Goal: Transaction & Acquisition: Purchase product/service

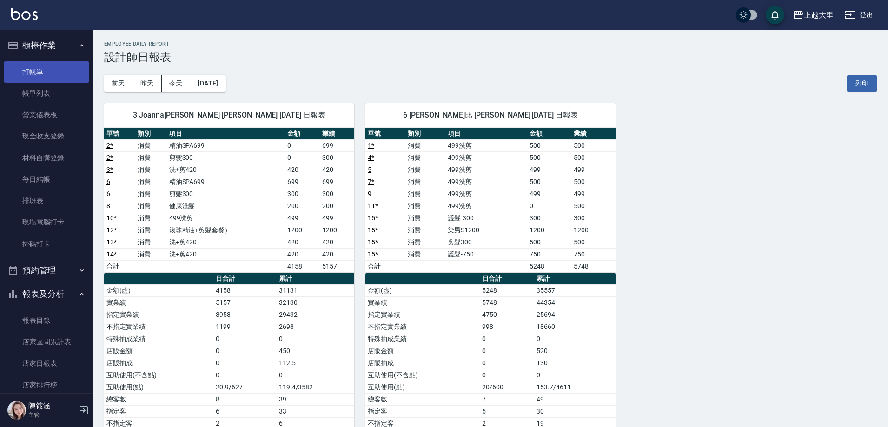
click at [43, 67] on link "打帳單" at bounding box center [47, 71] width 86 height 21
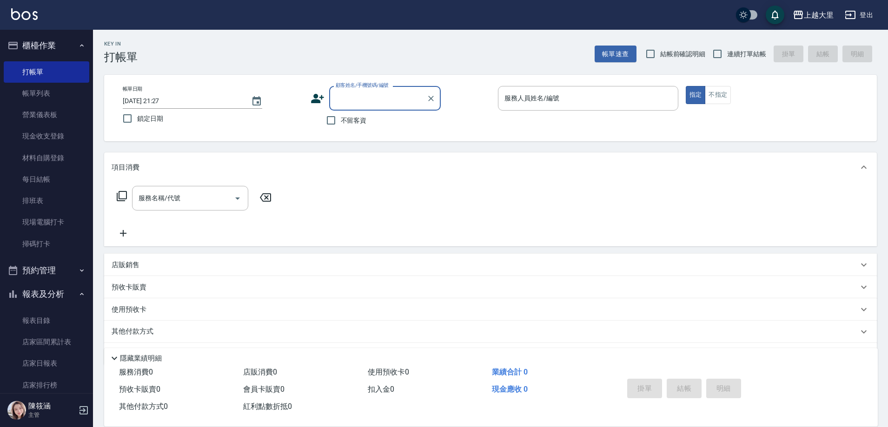
drag, startPoint x: 338, startPoint y: 120, endPoint x: 320, endPoint y: 139, distance: 25.6
click at [339, 119] on input "不留客資" at bounding box center [331, 121] width 20 height 20
checkbox input "true"
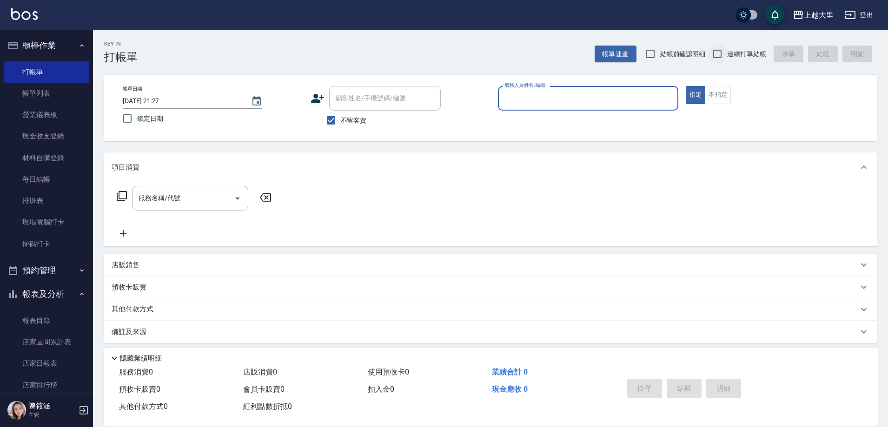
click at [715, 50] on input "連續打單結帳" at bounding box center [718, 54] width 20 height 20
checkbox input "true"
click at [550, 97] on input "服務人員姓名/編號" at bounding box center [588, 98] width 172 height 16
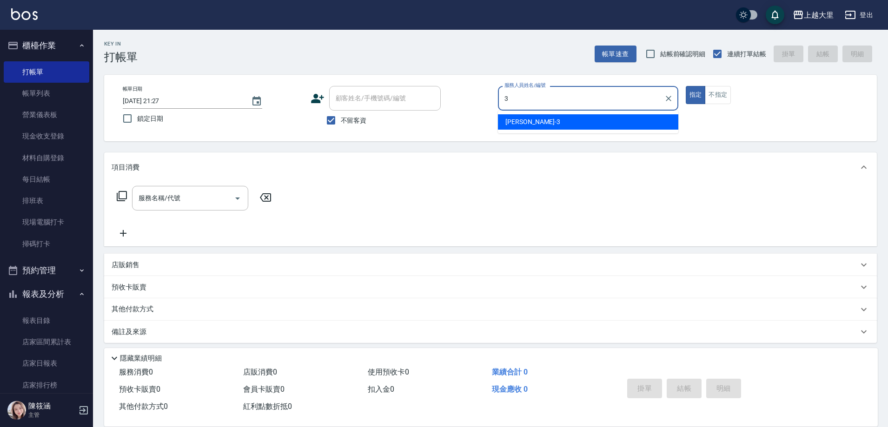
type input "[PERSON_NAME]-3"
type button "true"
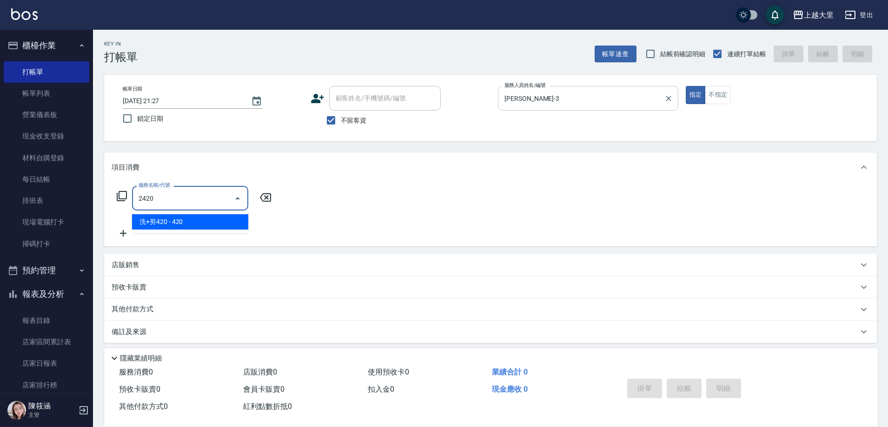
type input "洗+剪420(2420)"
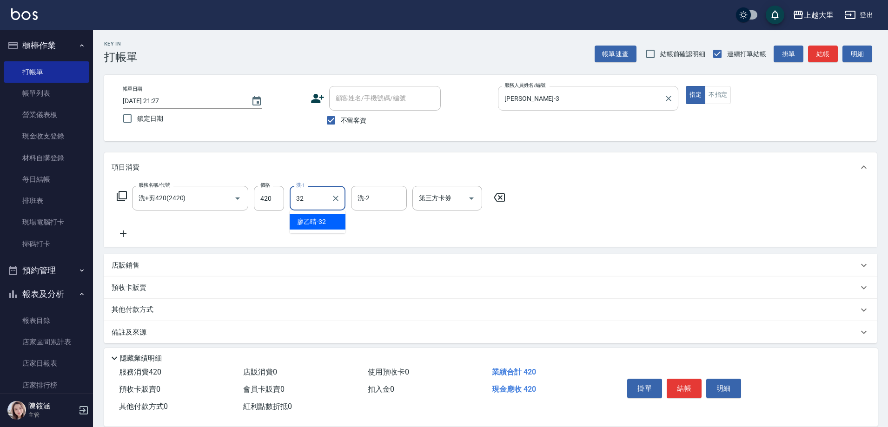
type input "[PERSON_NAME]-32"
click at [472, 200] on icon "Open" at bounding box center [471, 198] width 11 height 11
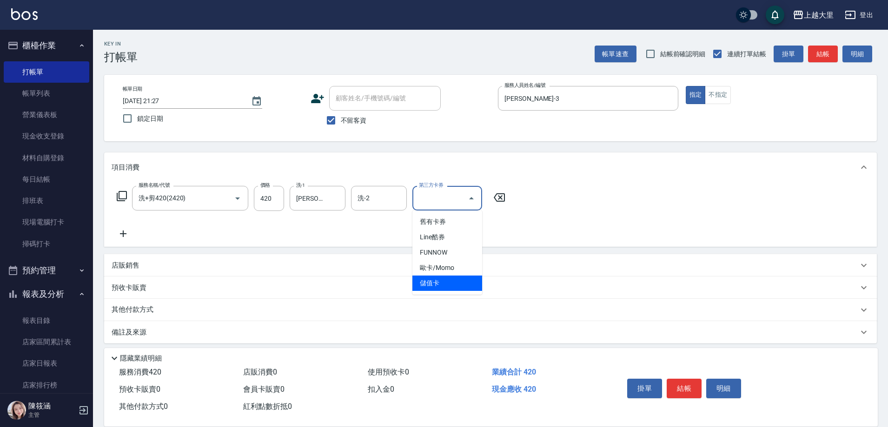
click at [452, 286] on span "儲值卡" at bounding box center [447, 283] width 70 height 15
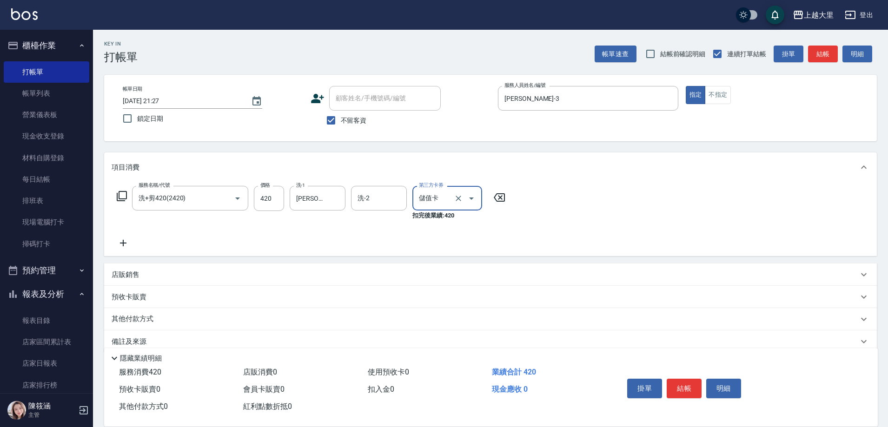
type input "儲值卡"
click at [692, 393] on button "結帳" at bounding box center [684, 389] width 35 height 20
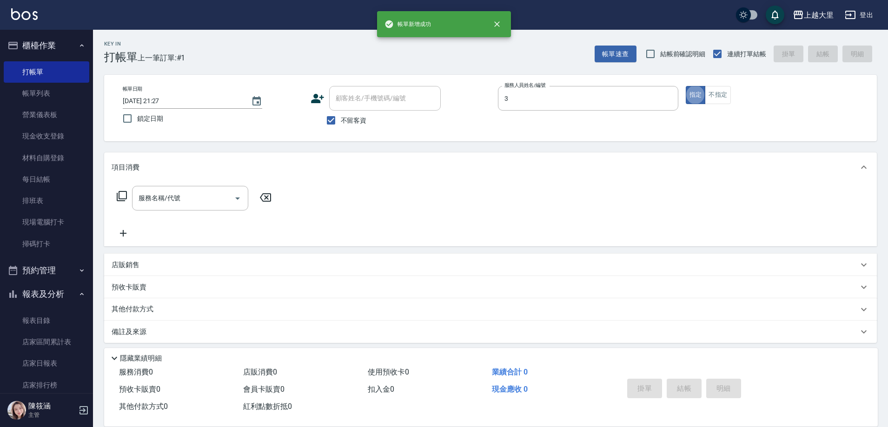
type input "[PERSON_NAME]-3"
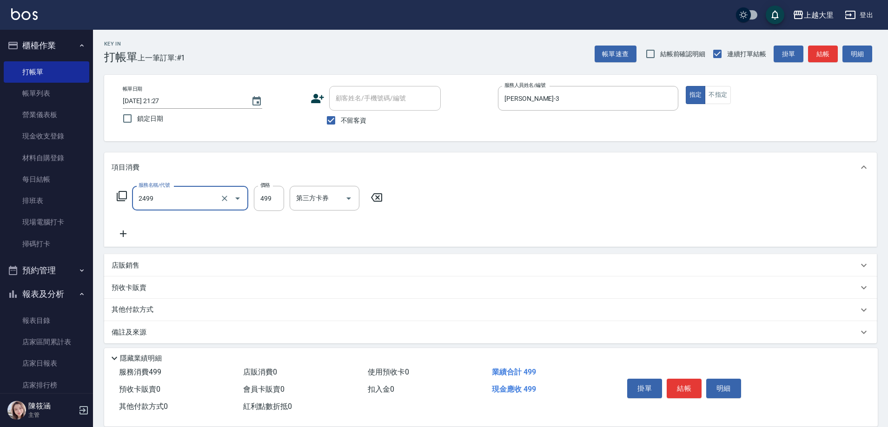
type input "499洗剪(2499)"
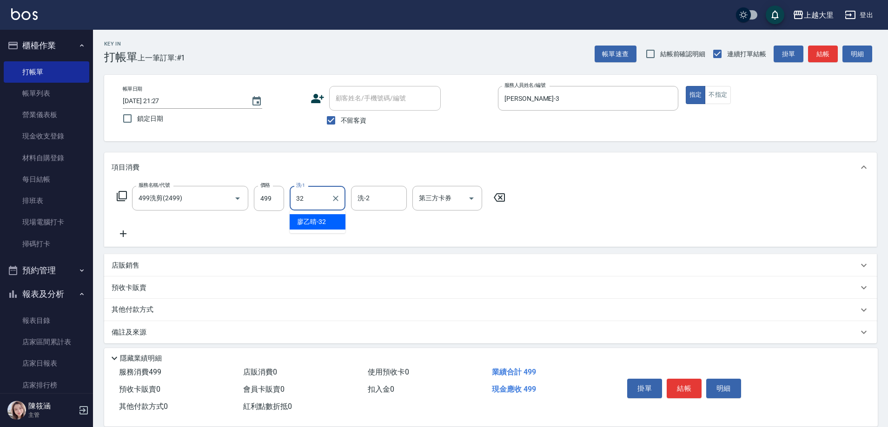
type input "[PERSON_NAME]-32"
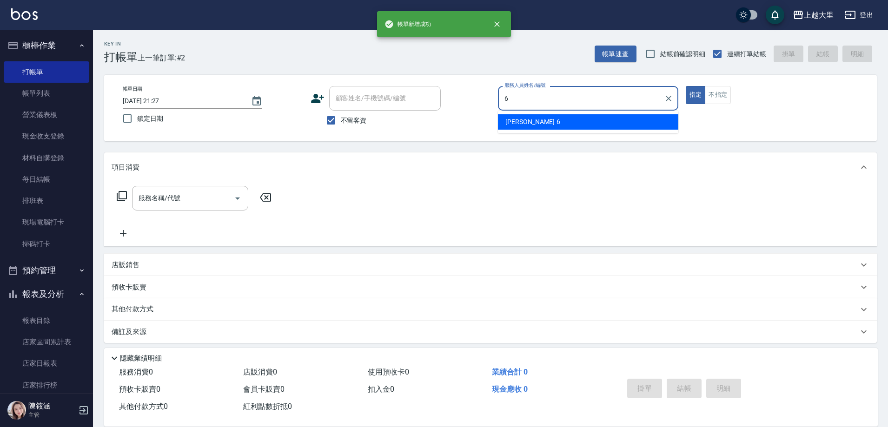
type input "[PERSON_NAME]比-6"
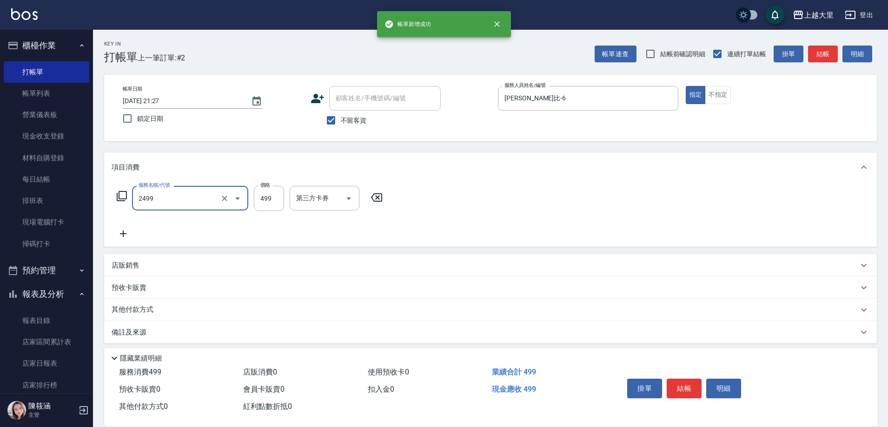
type input "499洗剪(2499)"
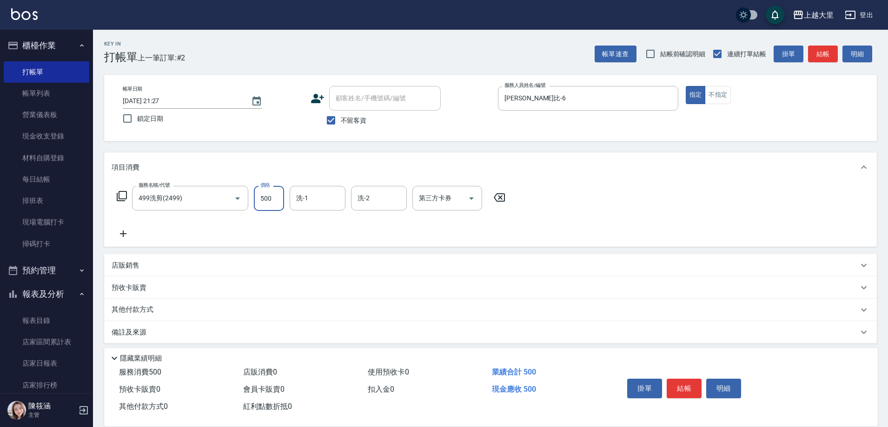
type input "500"
type input "[PERSON_NAME]-32"
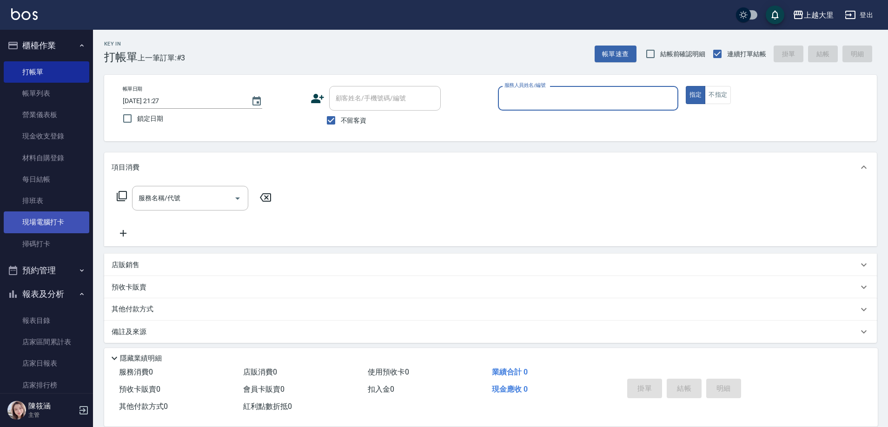
click at [55, 222] on link "現場電腦打卡" at bounding box center [47, 222] width 86 height 21
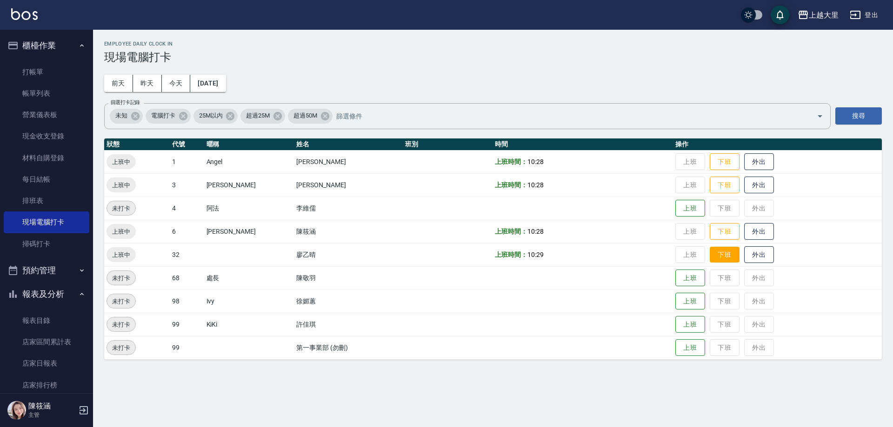
click at [709, 249] on button "下班" at bounding box center [724, 255] width 30 height 16
click at [731, 182] on button "下班" at bounding box center [724, 185] width 30 height 16
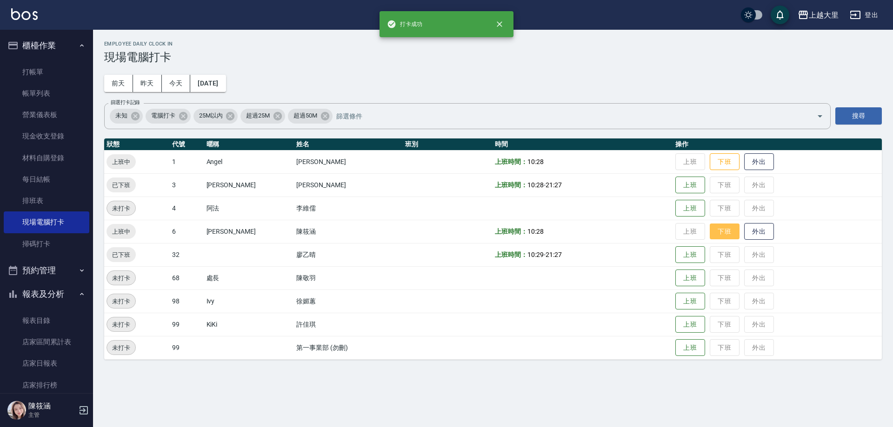
click at [724, 232] on button "下班" at bounding box center [724, 232] width 30 height 16
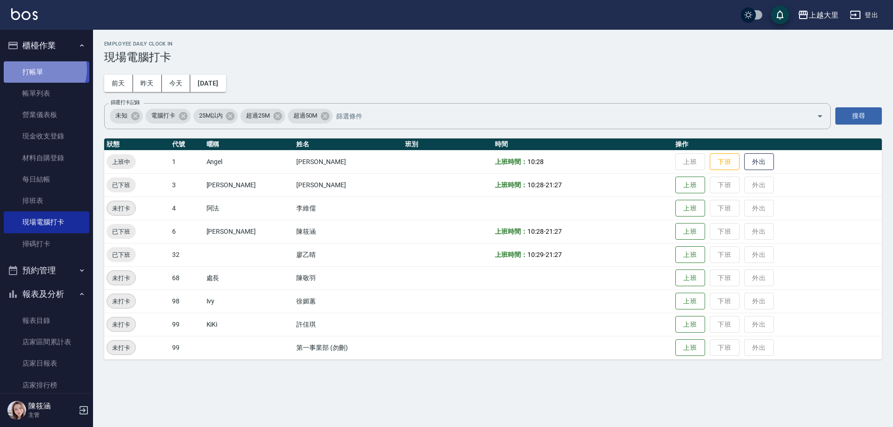
click at [41, 69] on link "打帳單" at bounding box center [47, 71] width 86 height 21
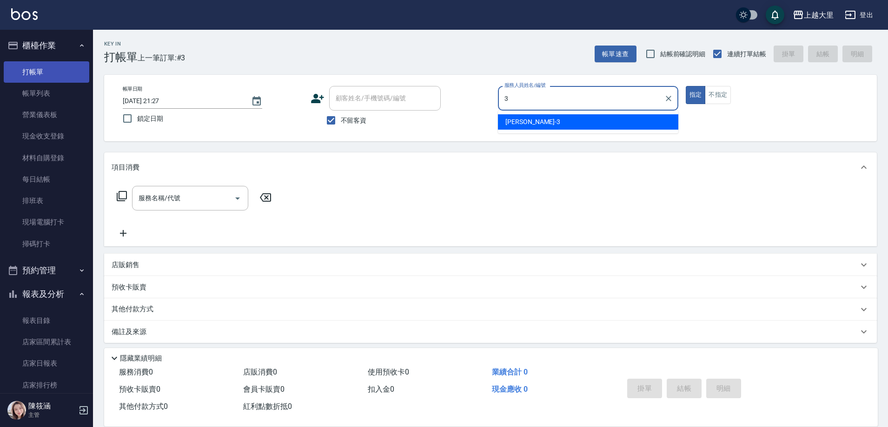
type input "[PERSON_NAME]-3"
type button "true"
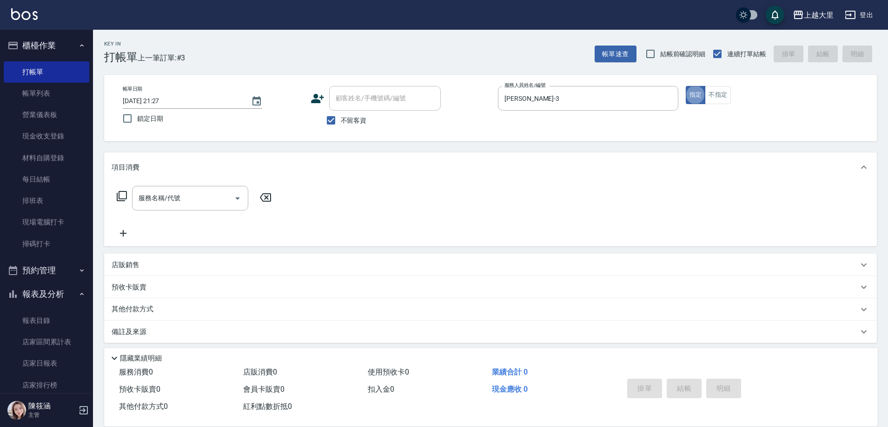
click at [121, 198] on icon at bounding box center [121, 196] width 11 height 11
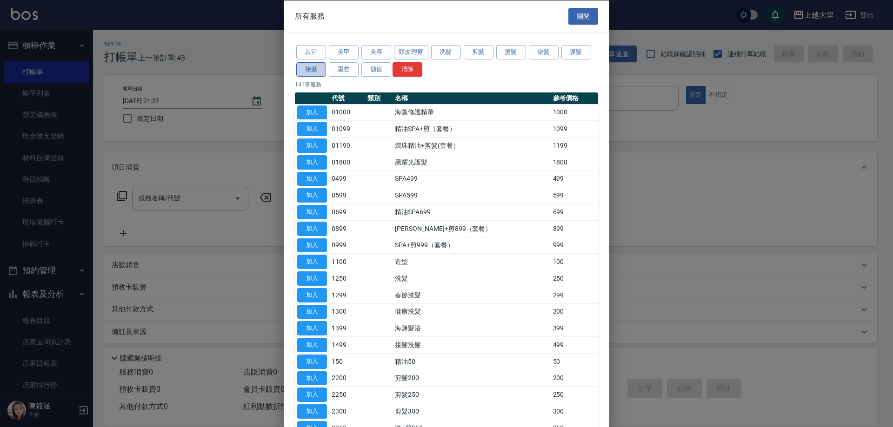
click at [312, 72] on button "接髮" at bounding box center [311, 69] width 30 height 14
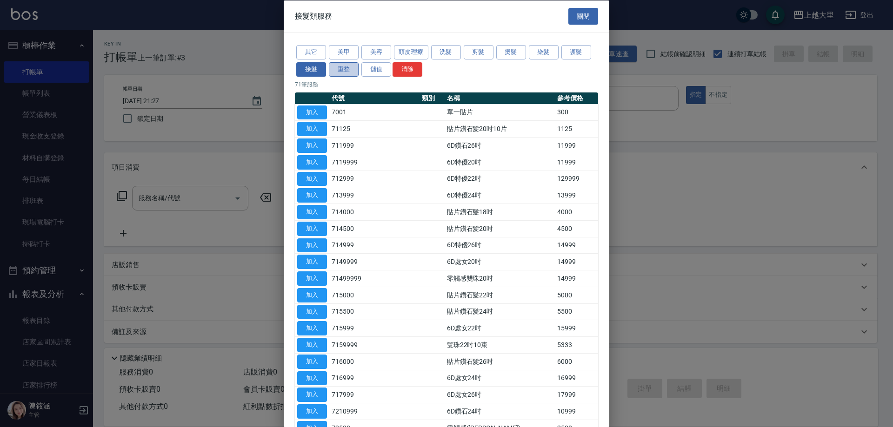
click at [341, 71] on button "重整" at bounding box center [344, 69] width 30 height 14
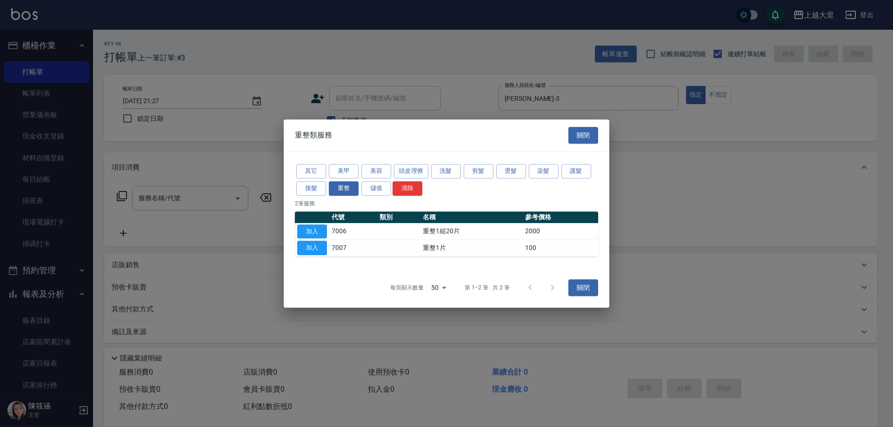
click at [314, 225] on button "加入" at bounding box center [312, 232] width 30 height 14
type input "重整1組20片(7006)"
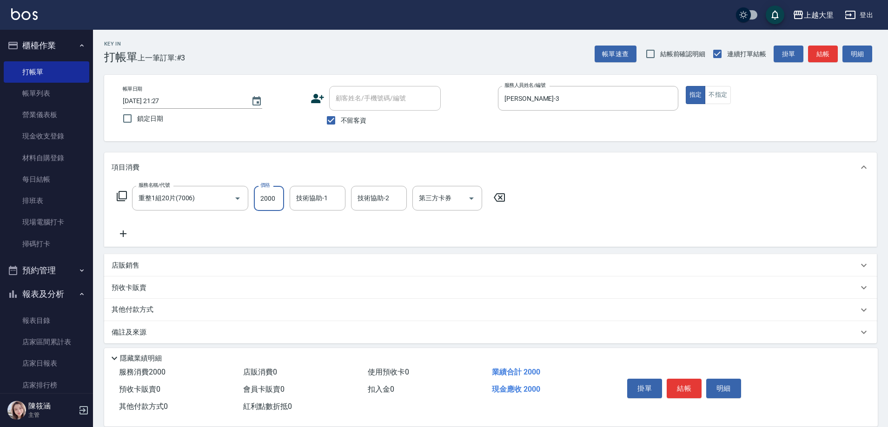
click at [274, 202] on input "2000" at bounding box center [269, 198] width 30 height 25
type input "2500"
type input "[PERSON_NAME]-32"
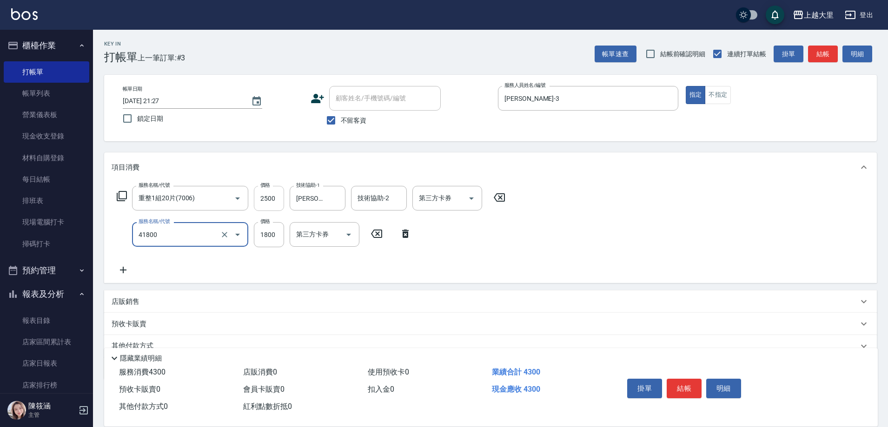
type input "染女L1800(41800)"
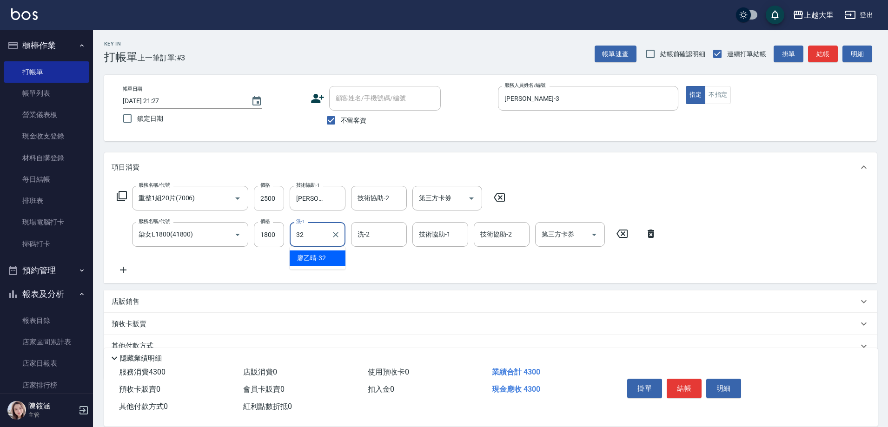
type input "[PERSON_NAME]-32"
click at [336, 236] on icon "Clear" at bounding box center [335, 234] width 9 height 9
click at [120, 273] on icon at bounding box center [123, 270] width 23 height 11
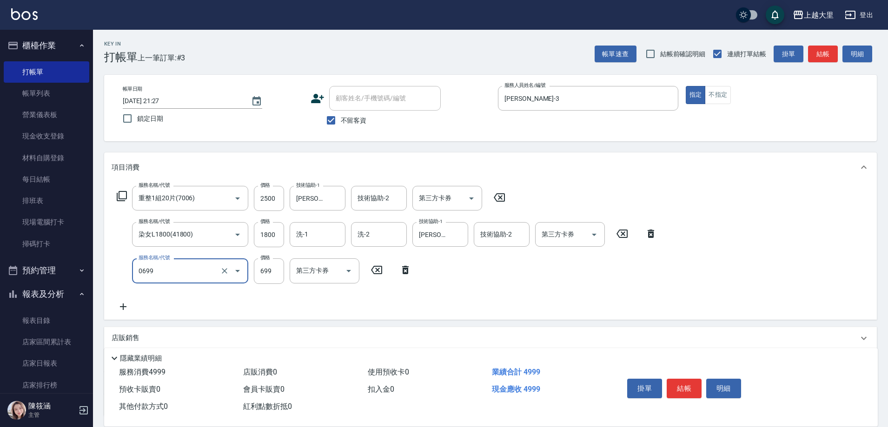
type input "精油SPA699(0699)"
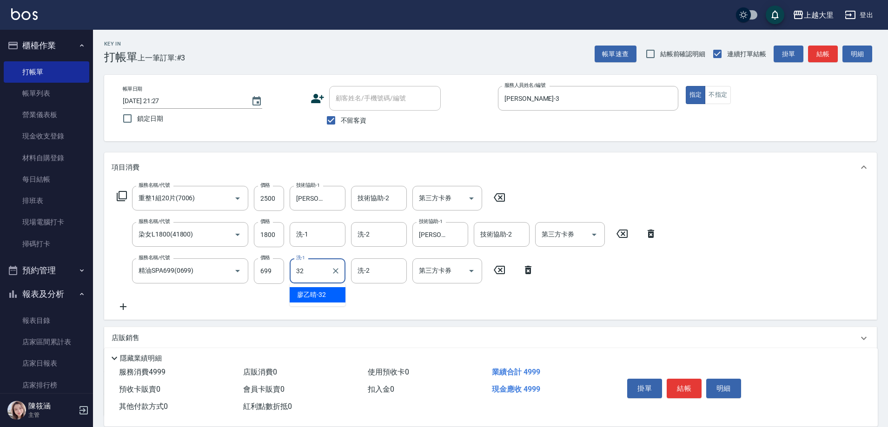
type input "[PERSON_NAME]-32"
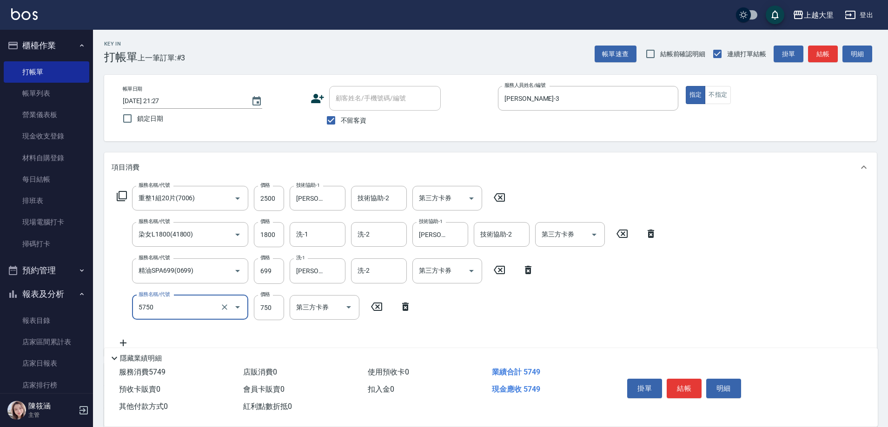
type input "護髮-750(5750)"
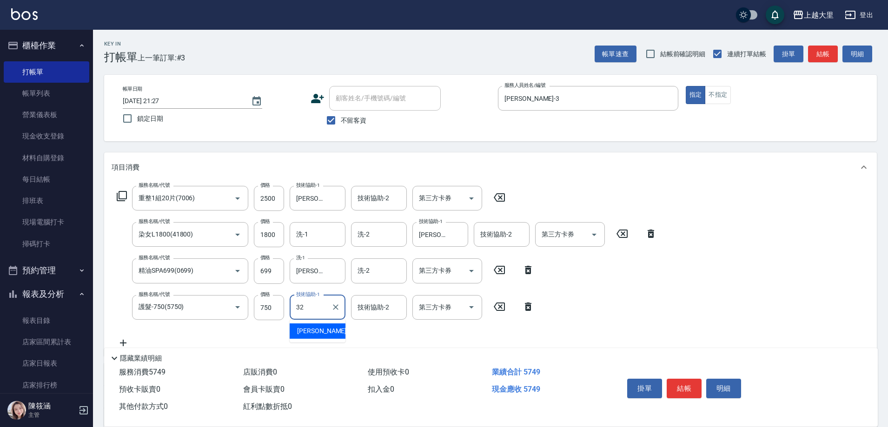
type input "[PERSON_NAME]-32"
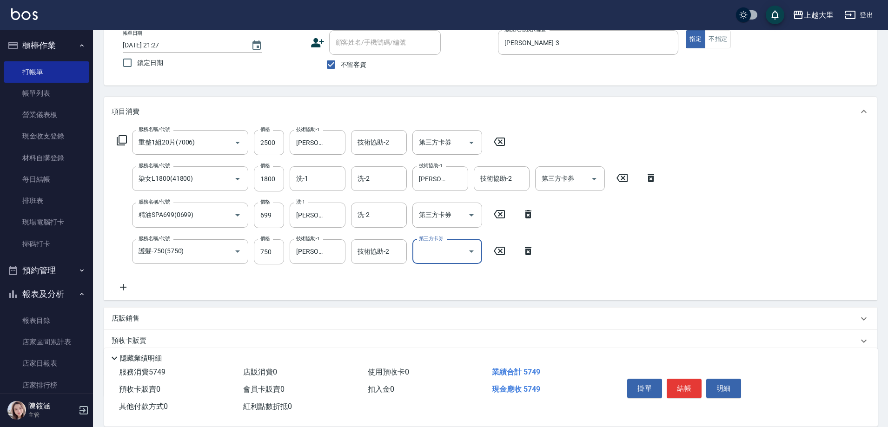
scroll to position [115, 0]
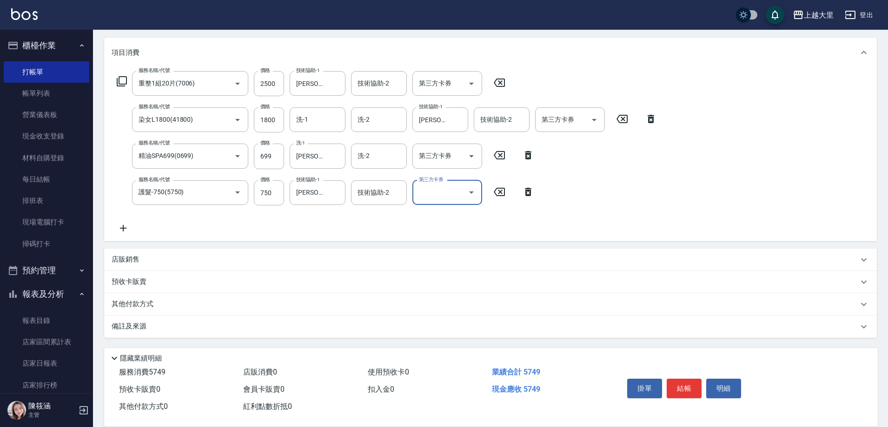
click at [156, 297] on div "其他付款方式" at bounding box center [490, 304] width 773 height 22
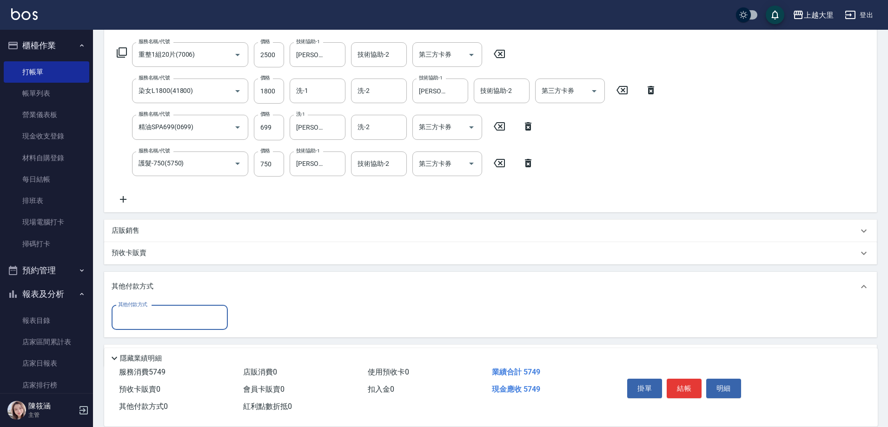
scroll to position [173, 0]
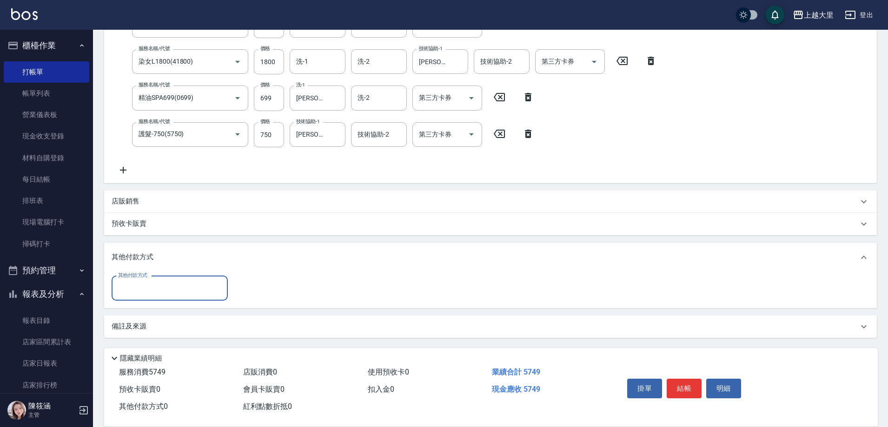
click at [170, 290] on input "其他付款方式" at bounding box center [170, 288] width 108 height 16
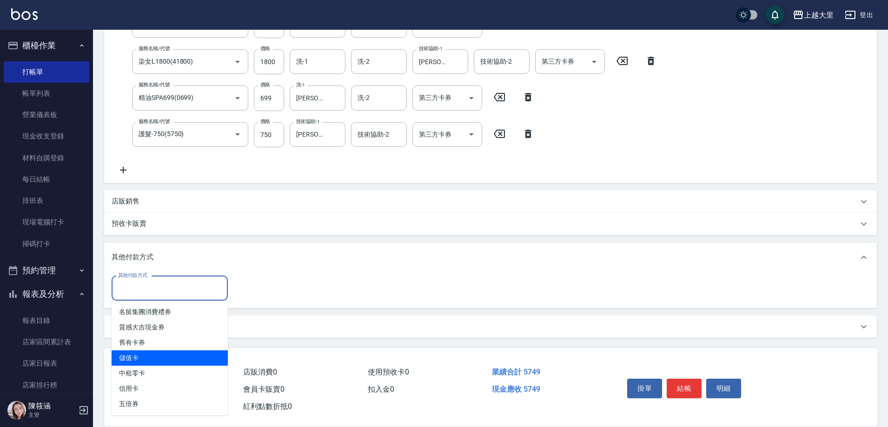
click at [164, 357] on span "儲值卡" at bounding box center [170, 358] width 116 height 15
type input "儲值卡"
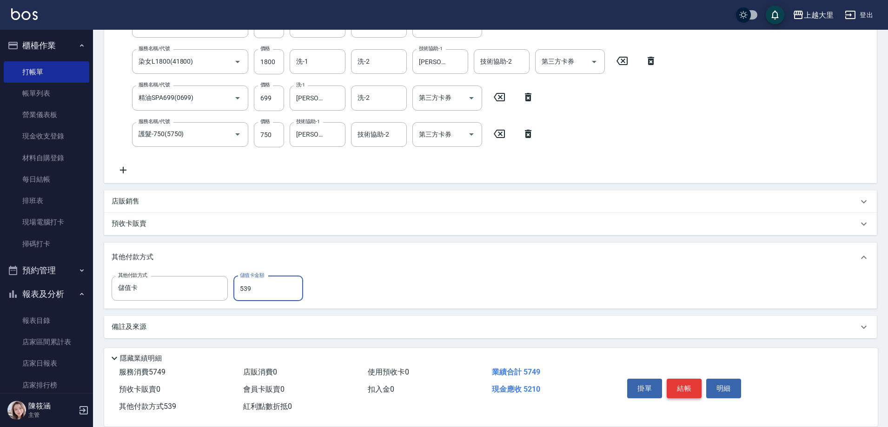
type input "539"
click at [688, 383] on button "結帳" at bounding box center [684, 389] width 35 height 20
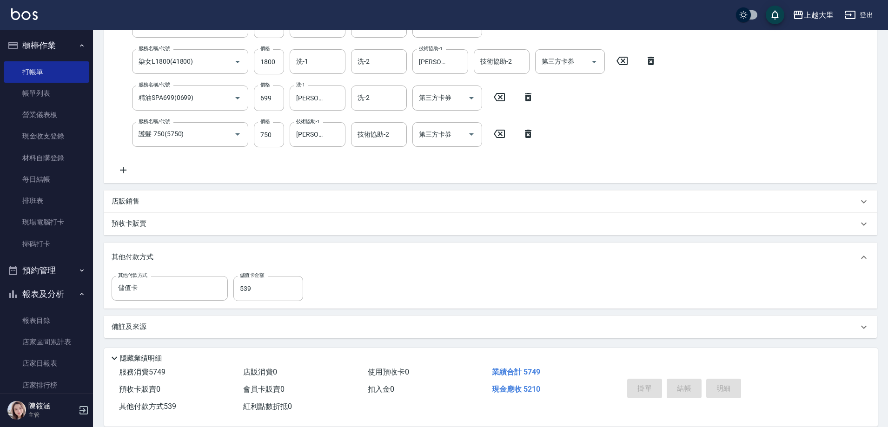
type input "[DATE] 21:28"
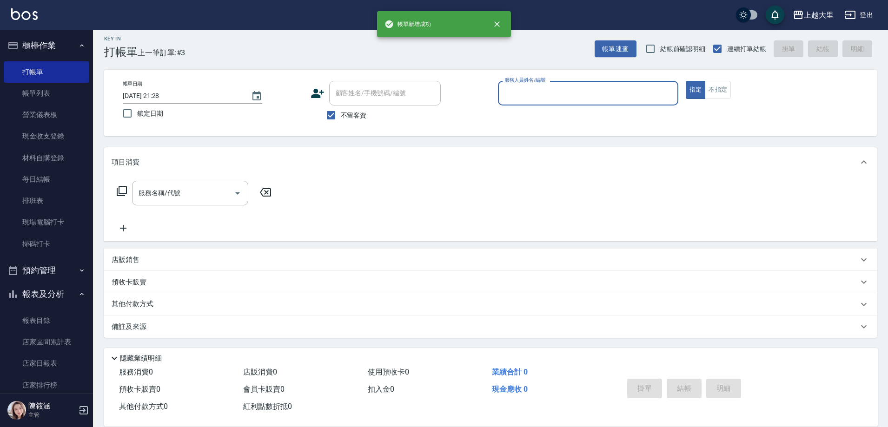
scroll to position [5, 0]
type input "[PERSON_NAME]-3"
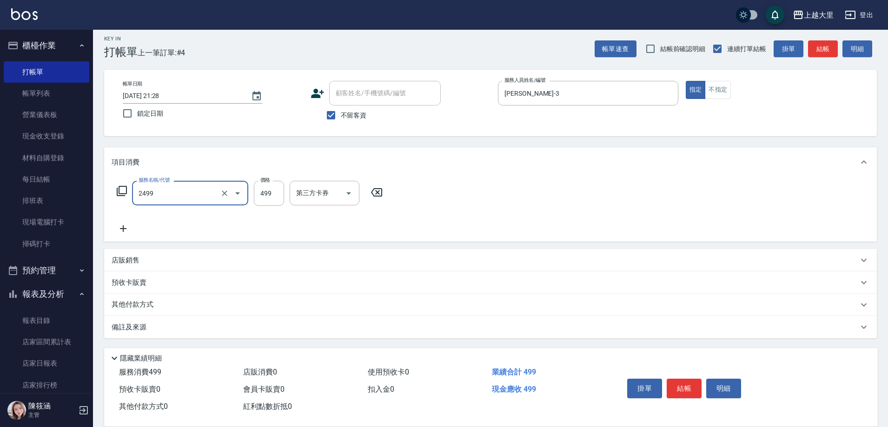
type input "499洗剪(2499)"
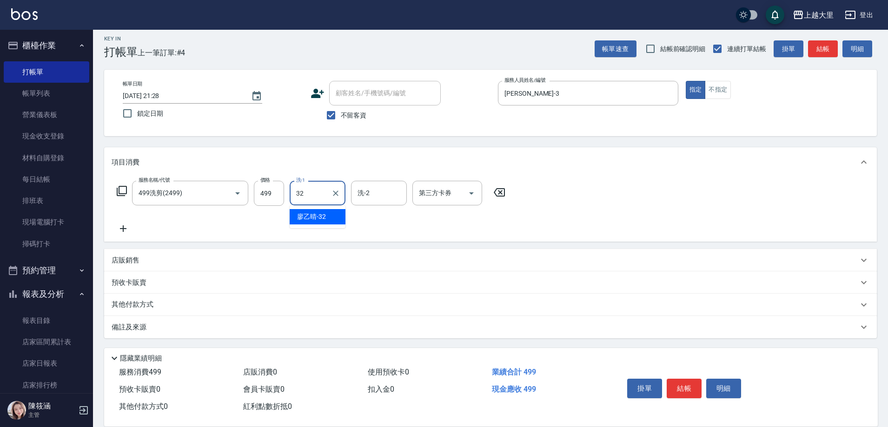
type input "[PERSON_NAME]-32"
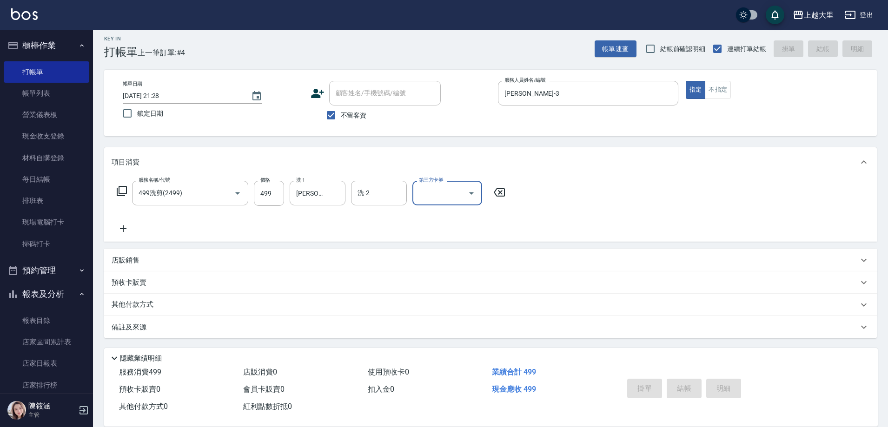
type input "[DATE] 21:29"
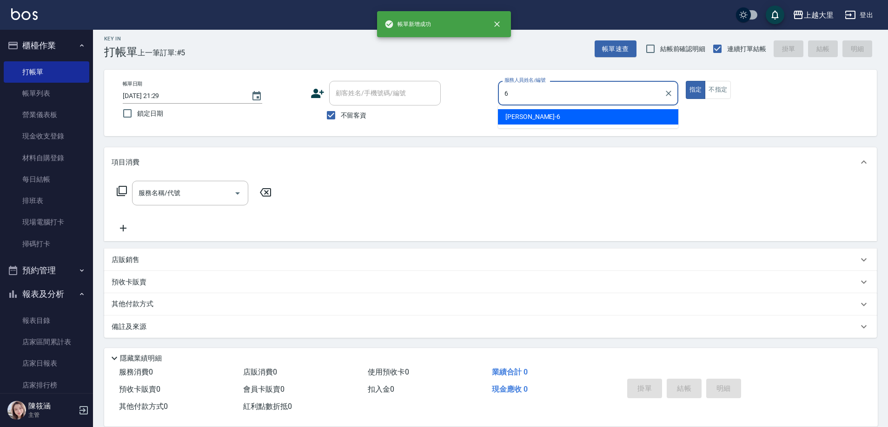
type input "[PERSON_NAME]比-6"
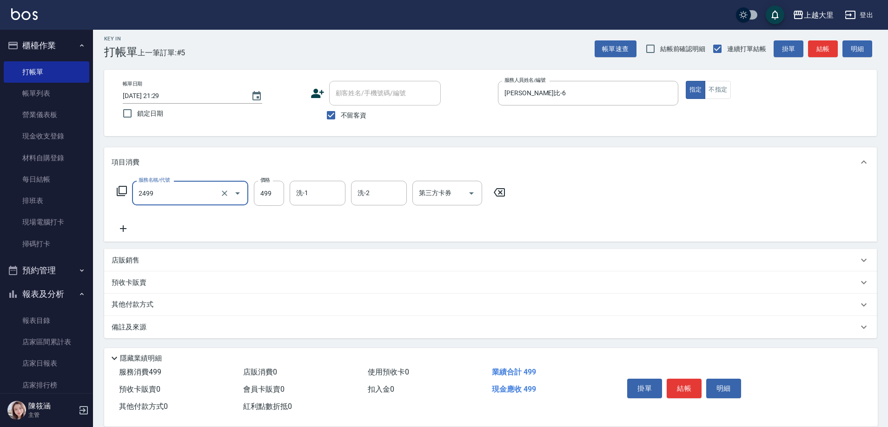
type input "499洗剪(2499)"
type input "500"
type input "[PERSON_NAME]-32"
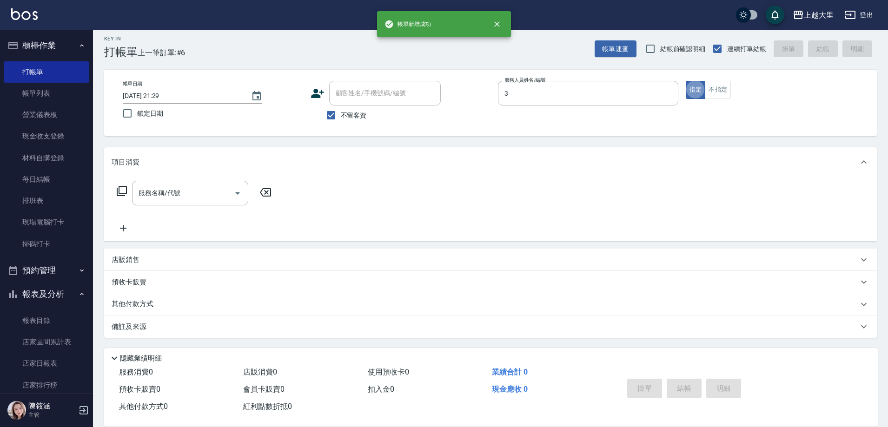
type input "[PERSON_NAME]-3"
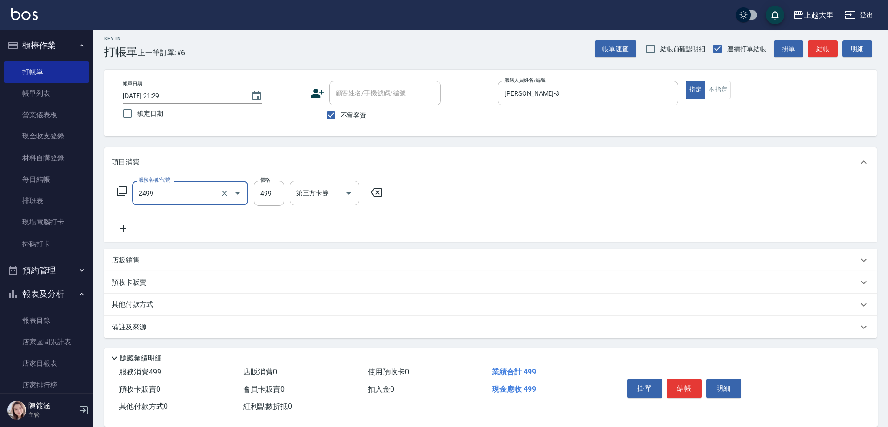
type input "499洗剪(2499)"
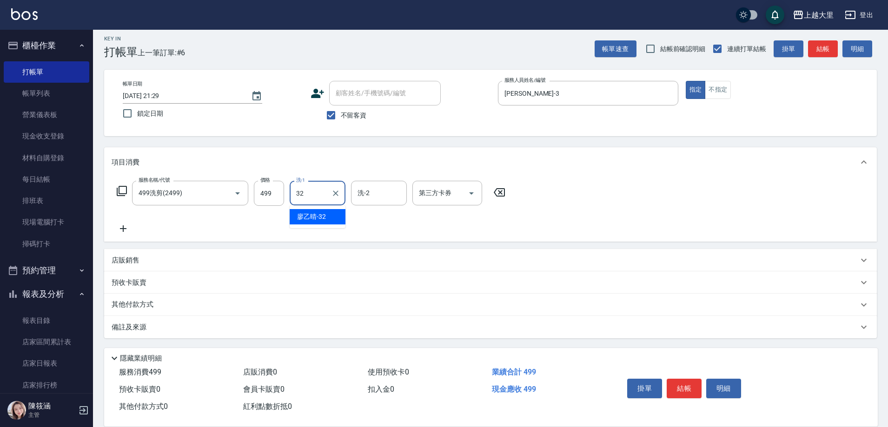
type input "[PERSON_NAME]-32"
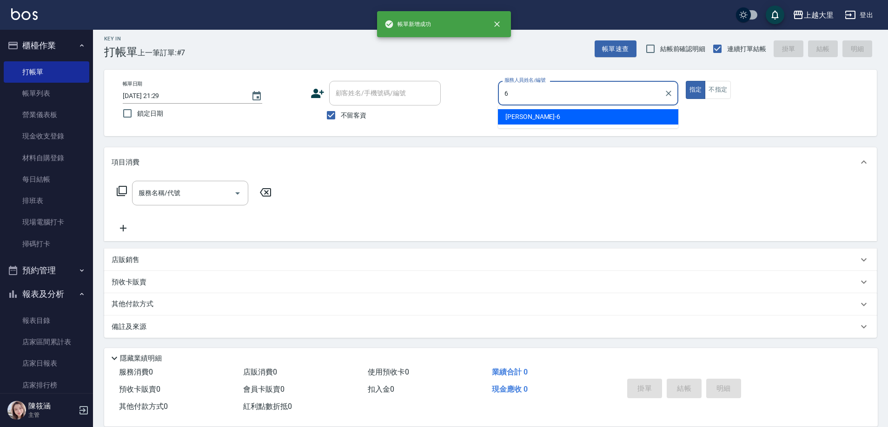
type input "[PERSON_NAME]比-6"
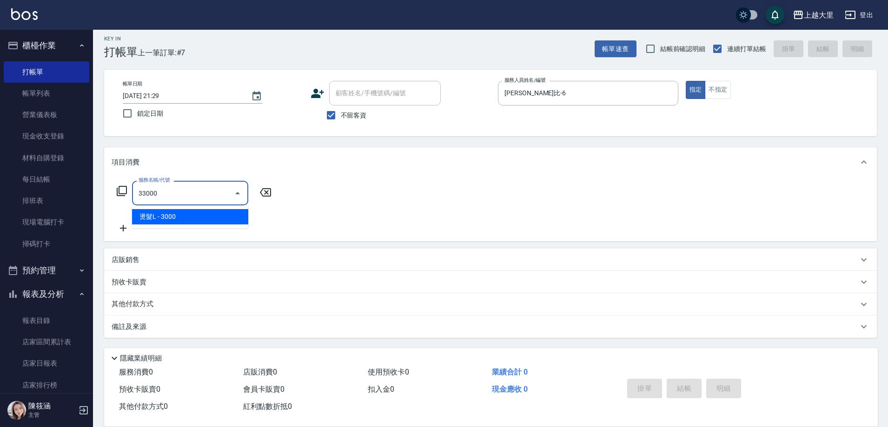
type input "燙髮L(33000)"
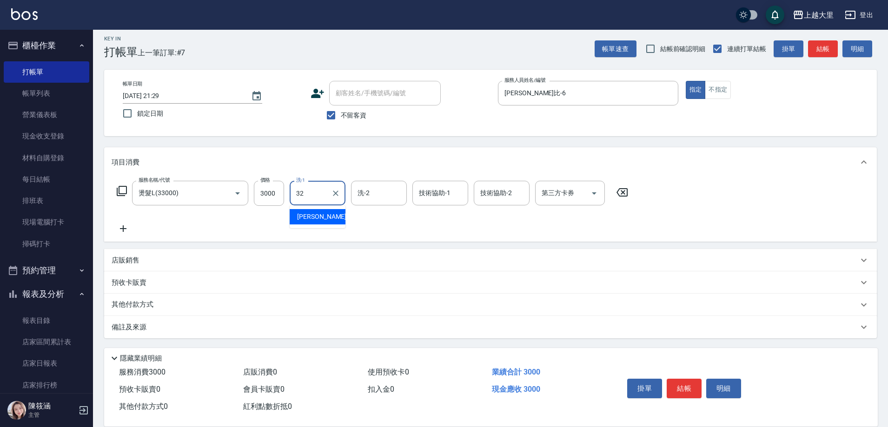
type input "[PERSON_NAME]-32"
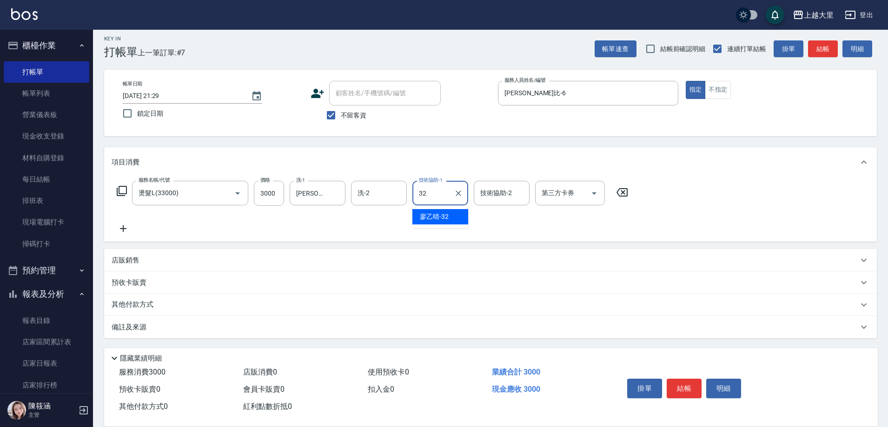
type input "[PERSON_NAME]-32"
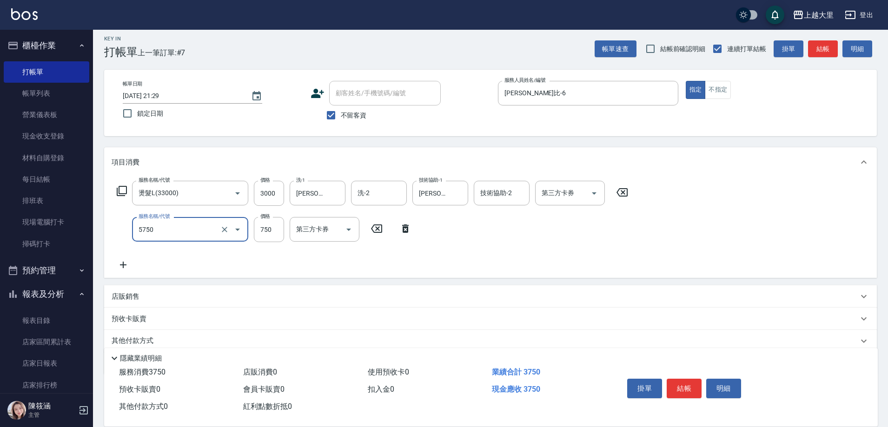
type input "護髮-750(5750)"
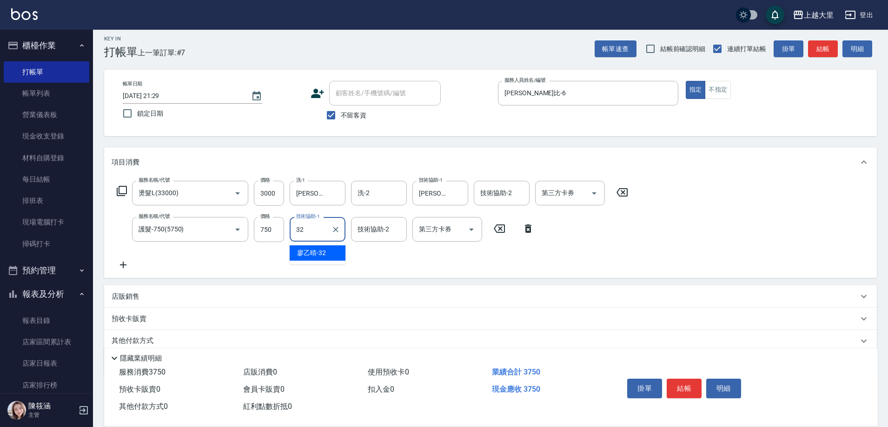
type input "[PERSON_NAME]-32"
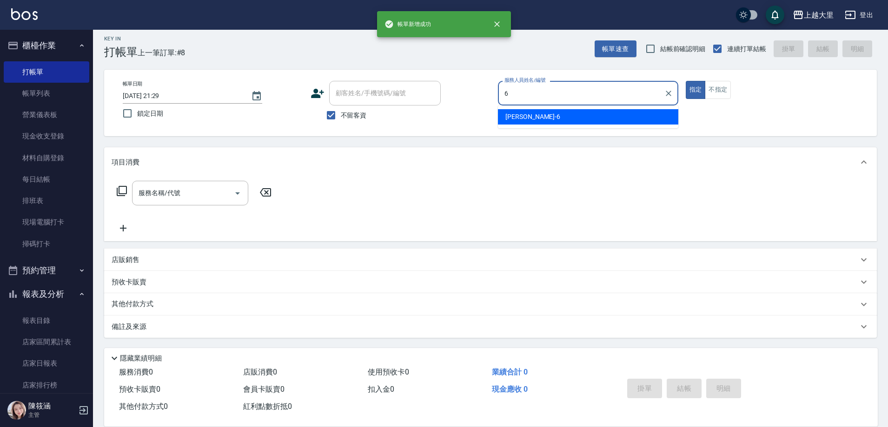
type input "[PERSON_NAME]比-6"
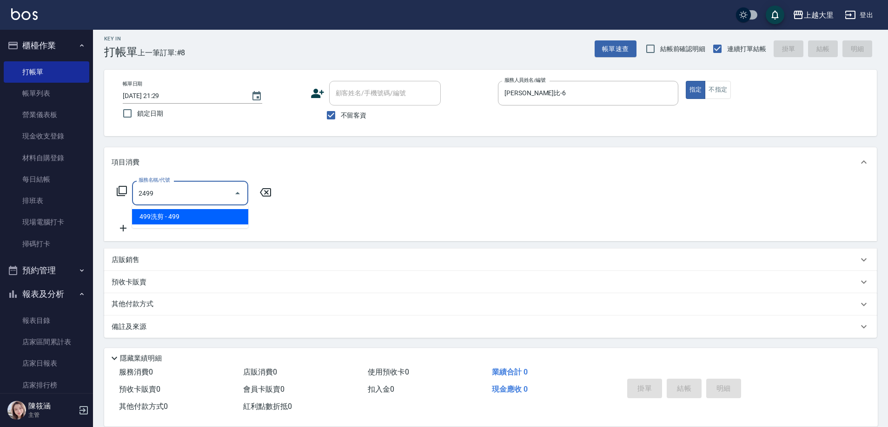
type input "499洗剪(2499)"
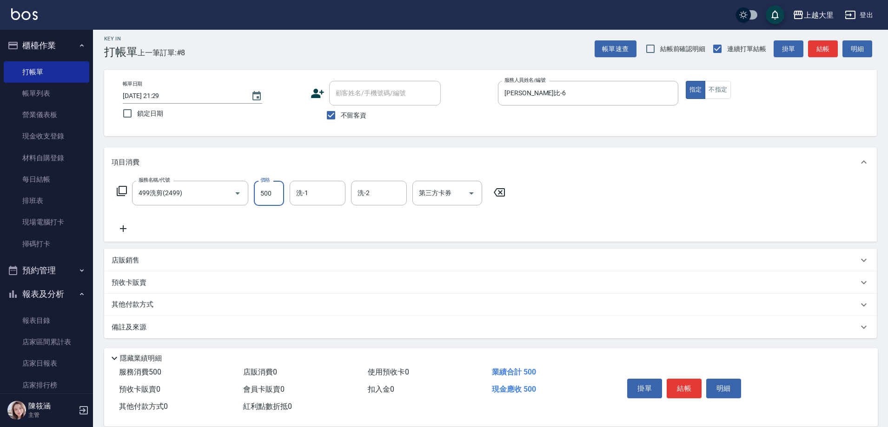
type input "500"
type input "[PERSON_NAME]-32"
click at [475, 189] on icon "Open" at bounding box center [471, 193] width 11 height 11
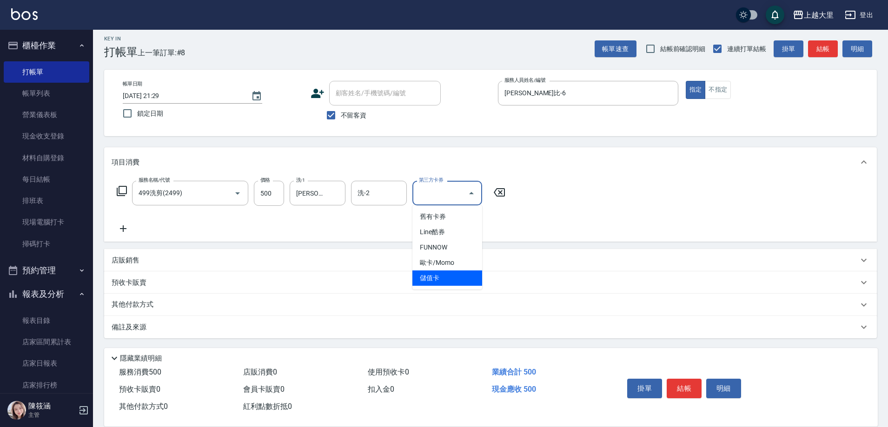
click at [437, 278] on span "儲值卡" at bounding box center [447, 278] width 70 height 15
type input "儲值卡"
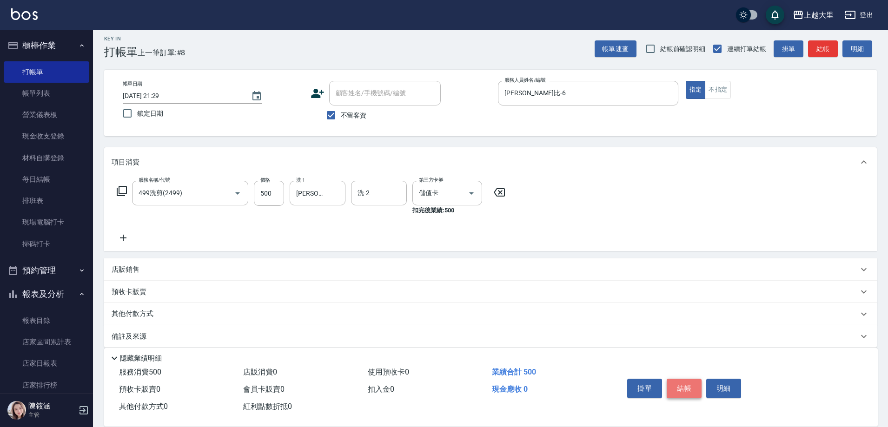
click at [687, 388] on button "結帳" at bounding box center [684, 389] width 35 height 20
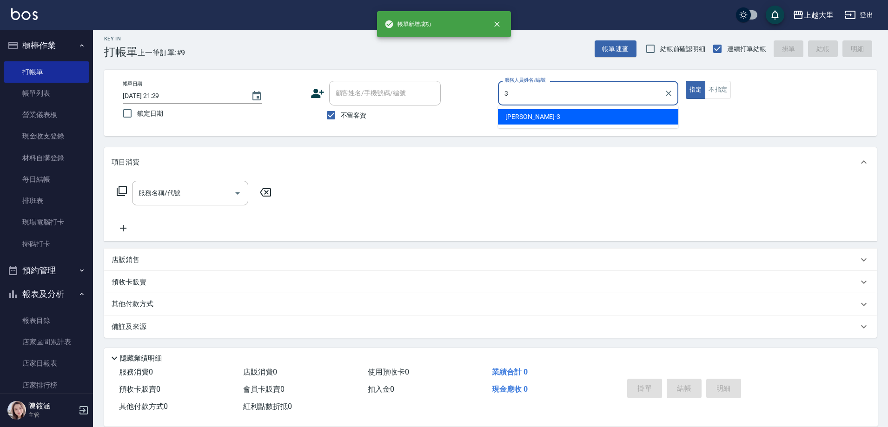
type input "[PERSON_NAME]-3"
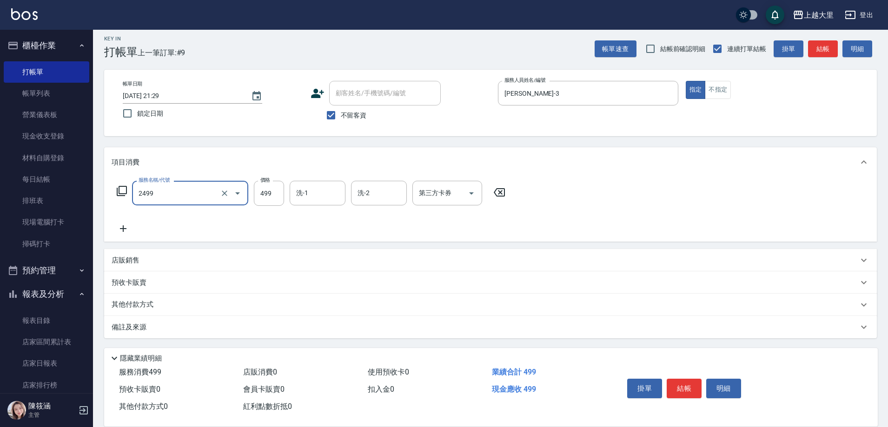
type input "499洗剪(2499)"
type input "[PERSON_NAME]-32"
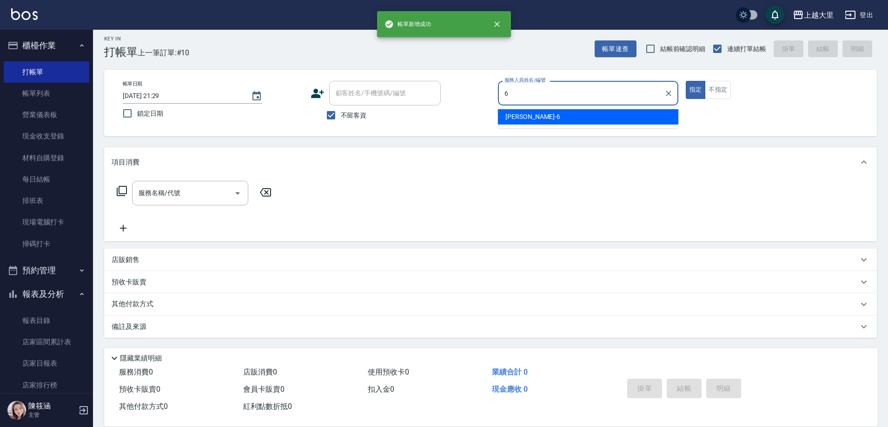
type input "[PERSON_NAME]比-6"
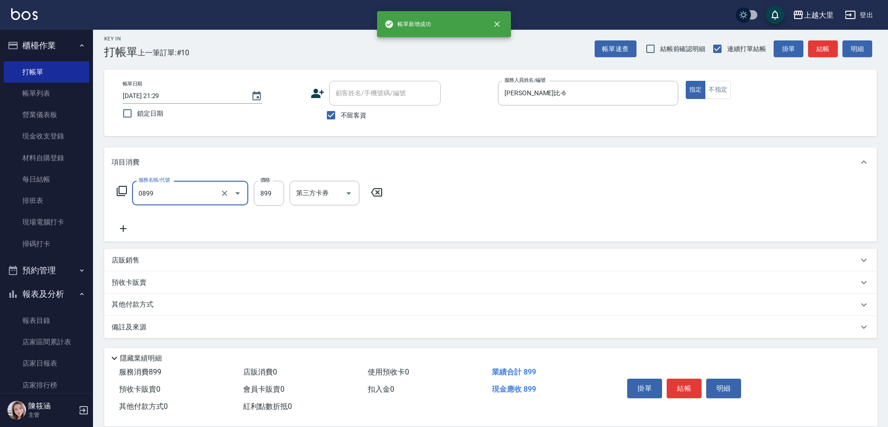
type input "[PERSON_NAME]+剪899（套餐）(0899)"
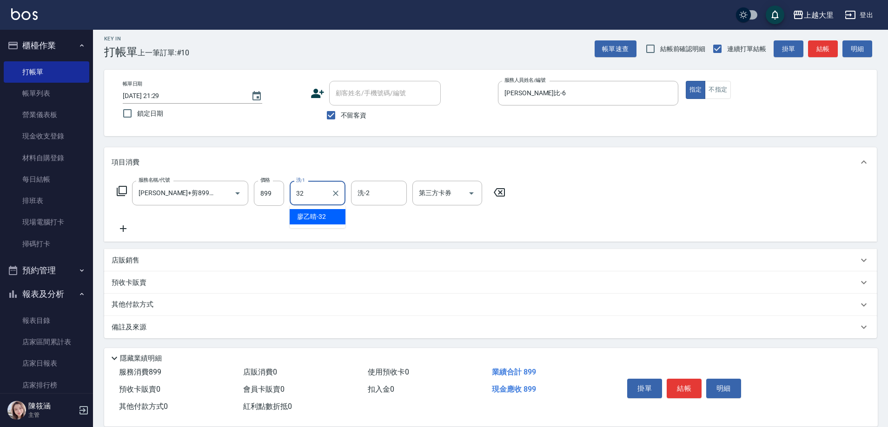
type input "[PERSON_NAME]-32"
click at [470, 189] on icon "Open" at bounding box center [471, 193] width 11 height 11
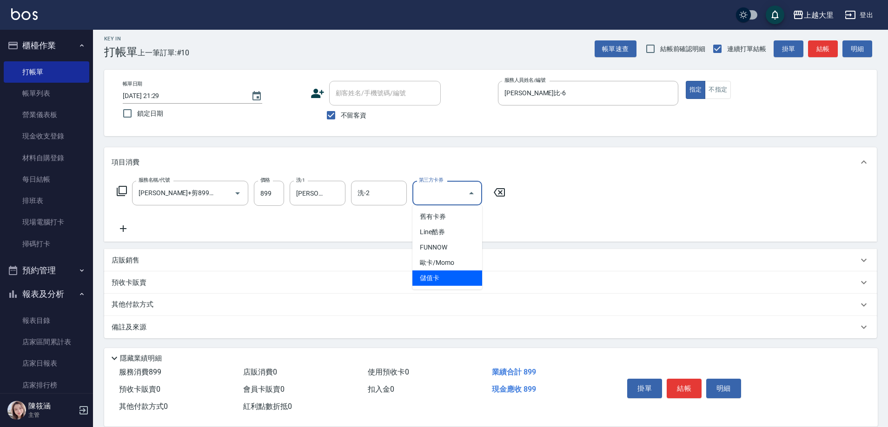
click at [451, 280] on span "儲值卡" at bounding box center [447, 278] width 70 height 15
type input "儲值卡"
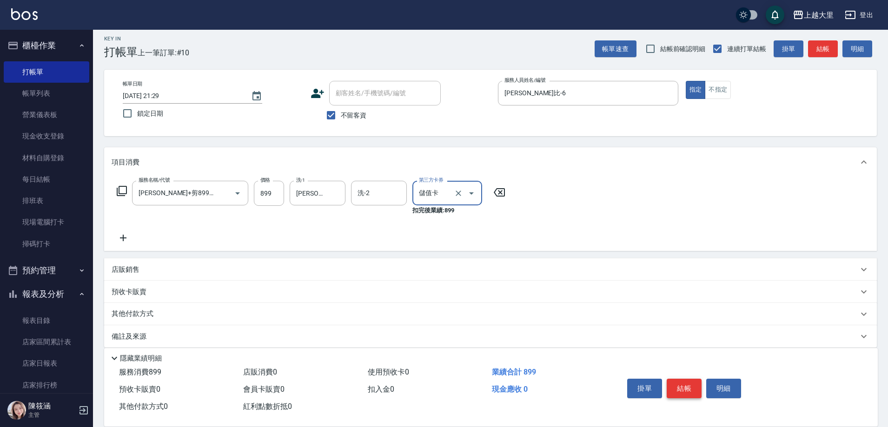
click at [687, 383] on button "結帳" at bounding box center [684, 389] width 35 height 20
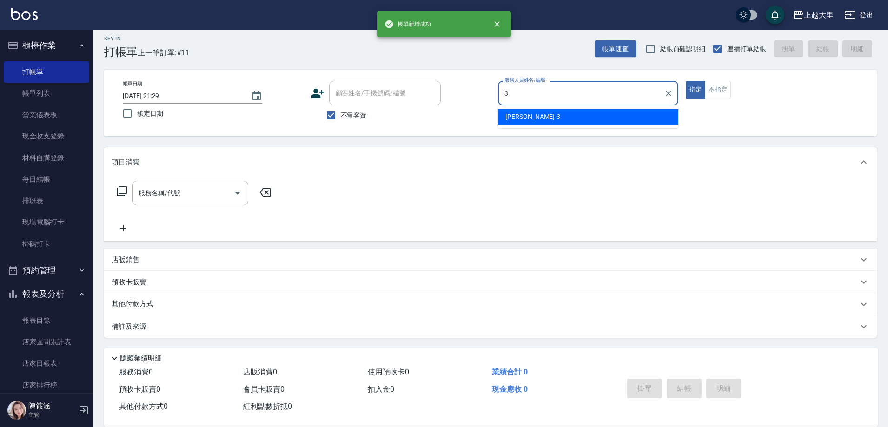
type input "[PERSON_NAME]-3"
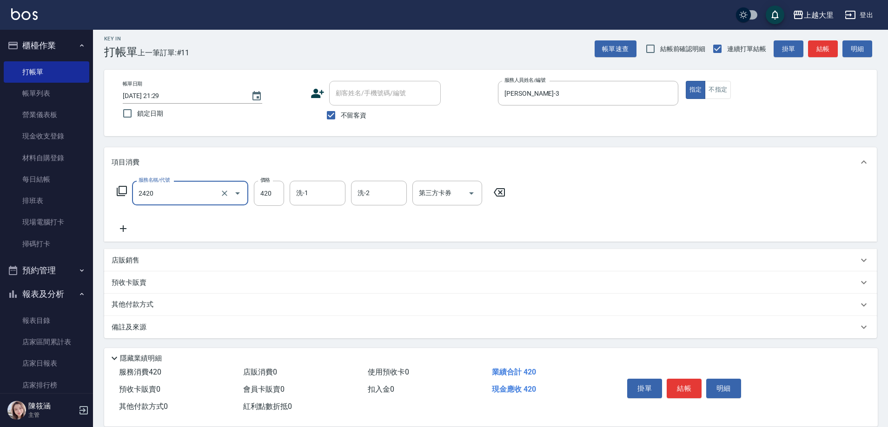
type input "洗+剪420(2420)"
type input "[PERSON_NAME]-32"
click at [685, 379] on button "結帳" at bounding box center [684, 389] width 35 height 20
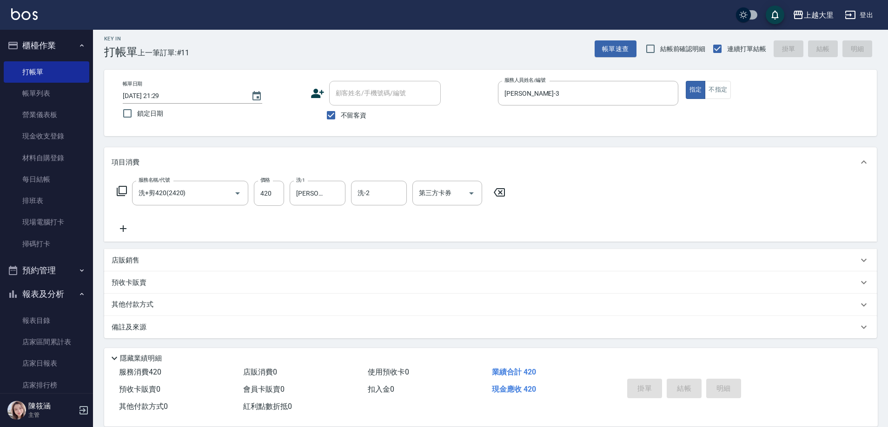
type input "[DATE] 21:30"
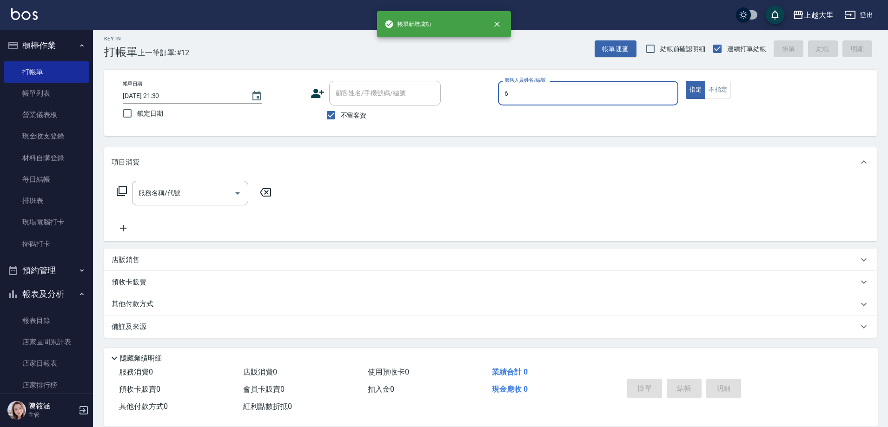
type input "[PERSON_NAME]比-6"
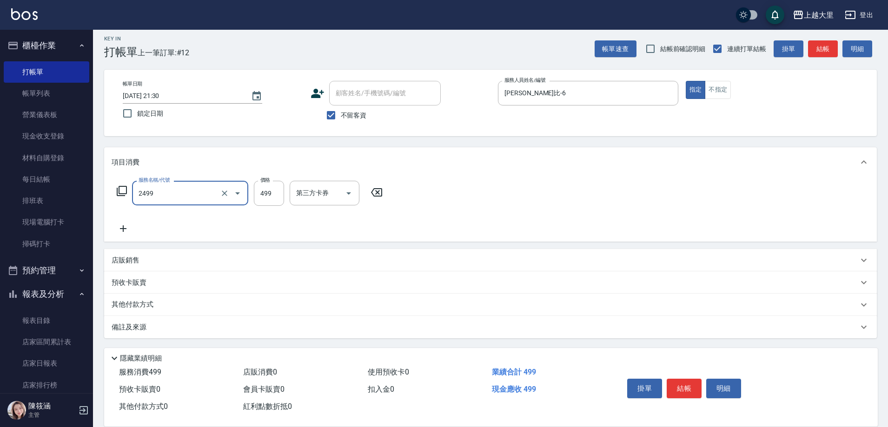
type input "499洗剪(2499)"
type input "500"
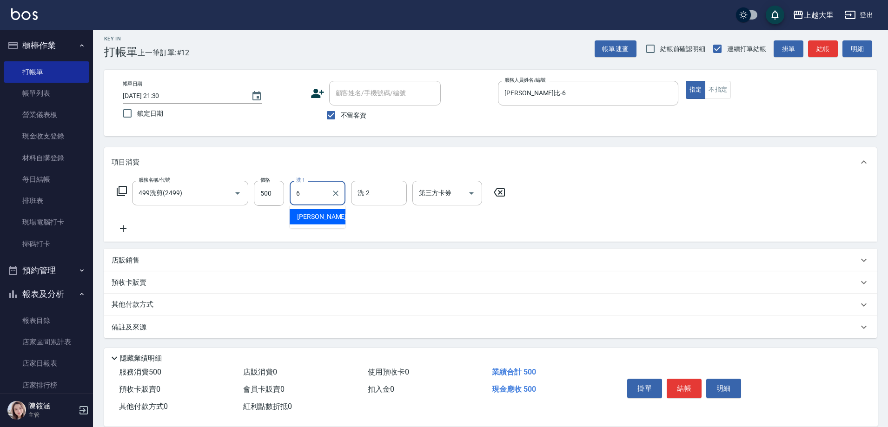
type input "[PERSON_NAME]比-6"
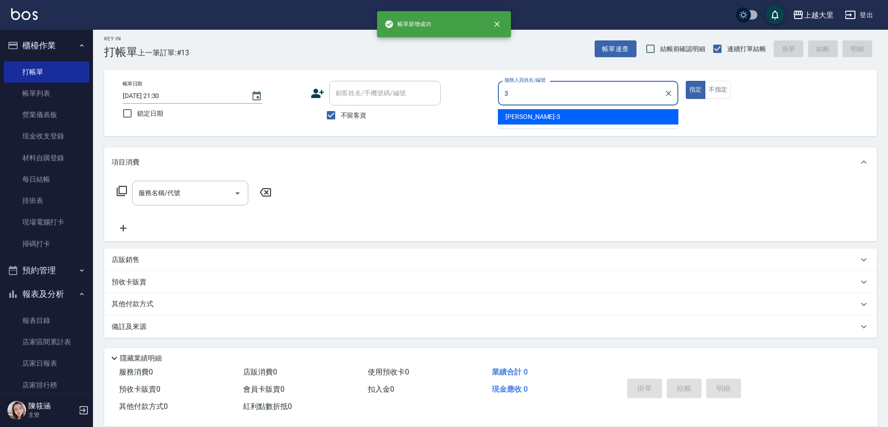
type input "[PERSON_NAME]-3"
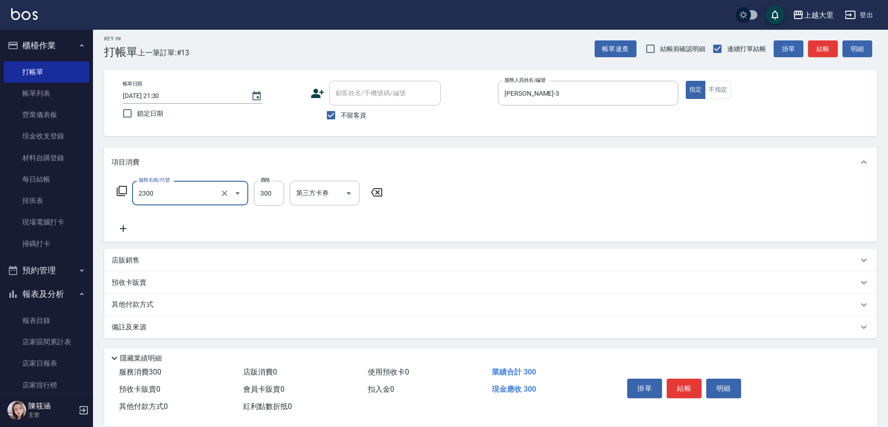
type input "剪髮300(2300)"
type input "260"
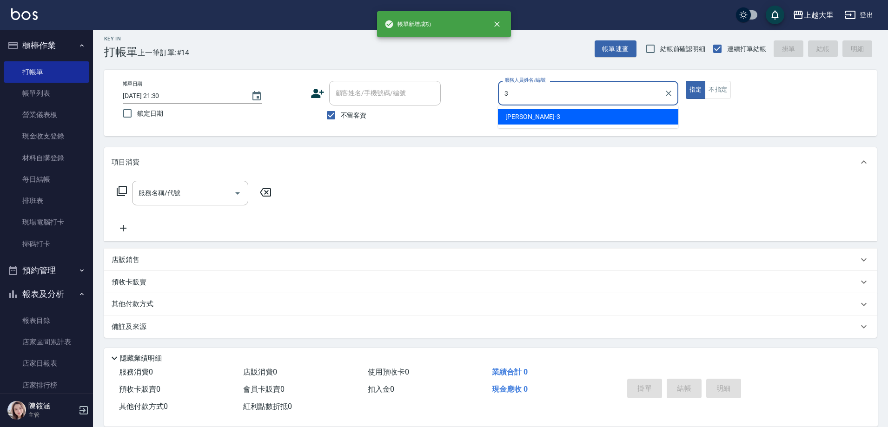
type input "[PERSON_NAME]-3"
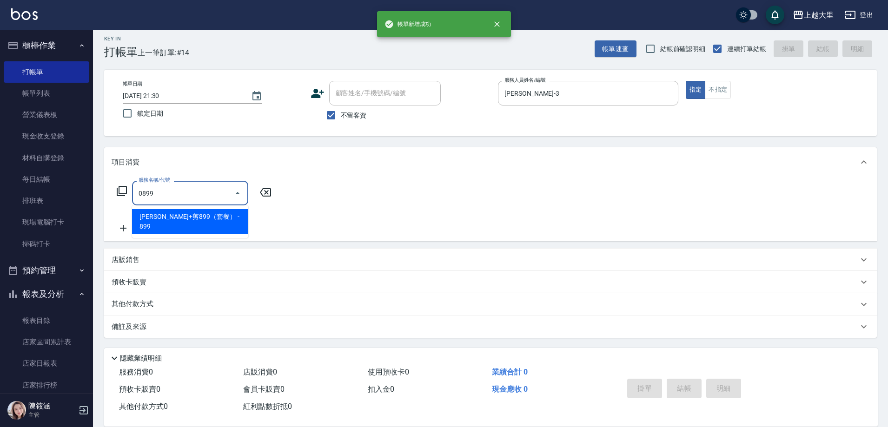
type input "[PERSON_NAME]+剪899（套餐）(0899)"
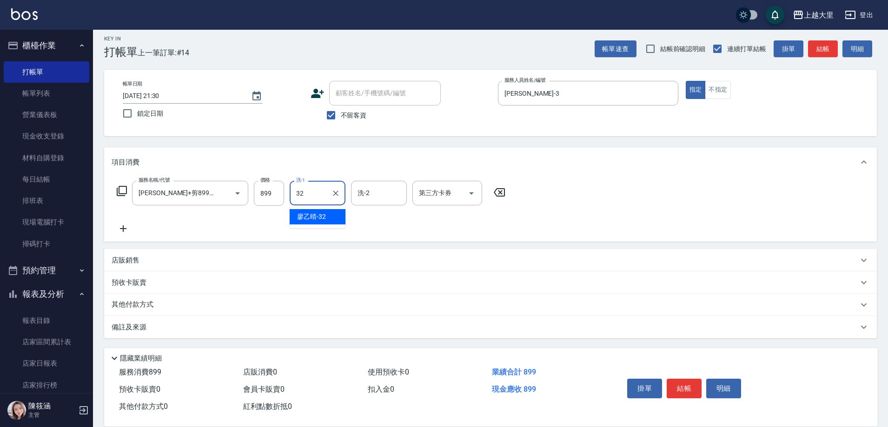
type input "[PERSON_NAME]-32"
click at [685, 384] on button "結帳" at bounding box center [684, 389] width 35 height 20
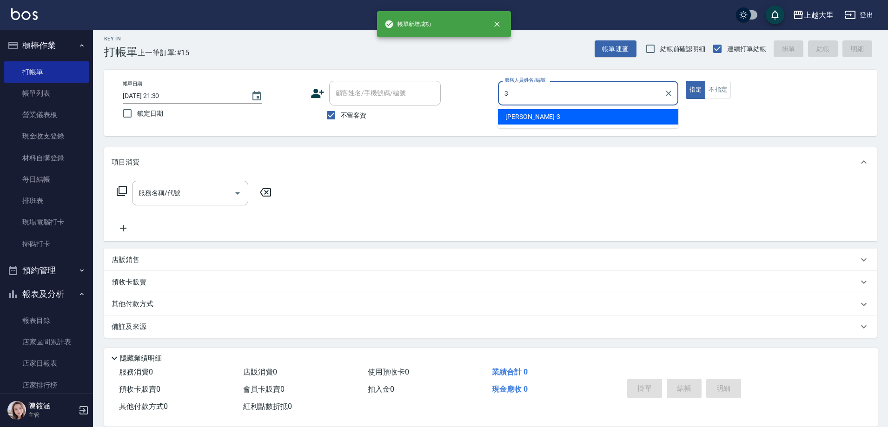
type input "[PERSON_NAME]-3"
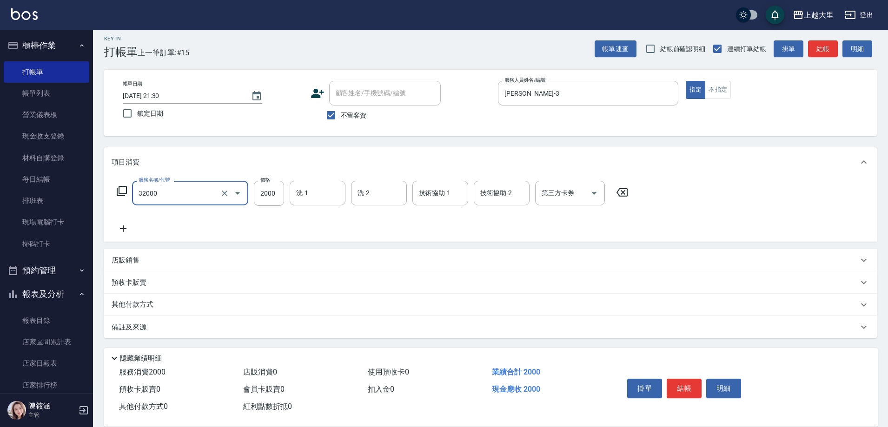
type input "燙髮S(32000)"
type input "[PERSON_NAME]-32"
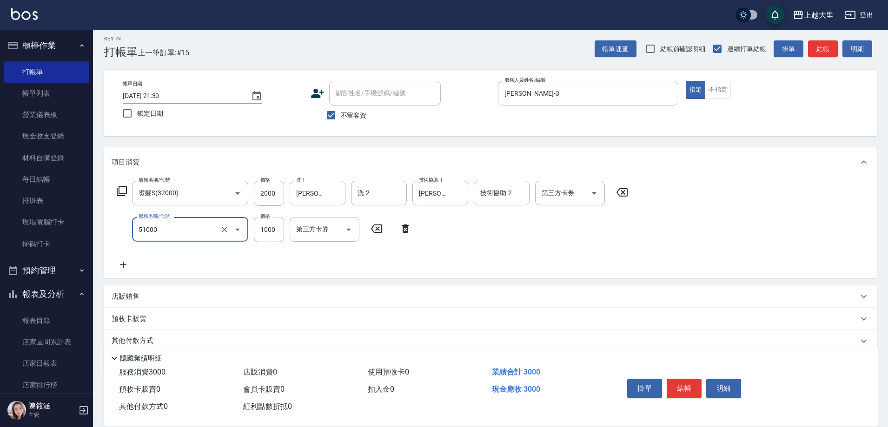
type input "護髮1000(51000)"
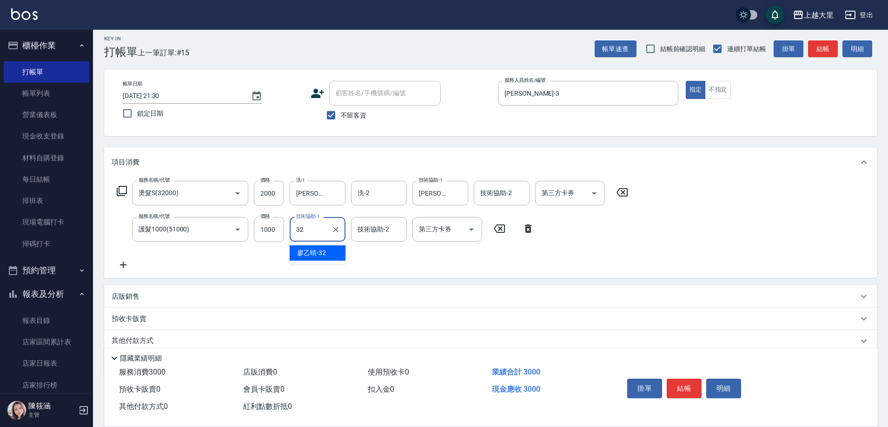
type input "[PERSON_NAME]-32"
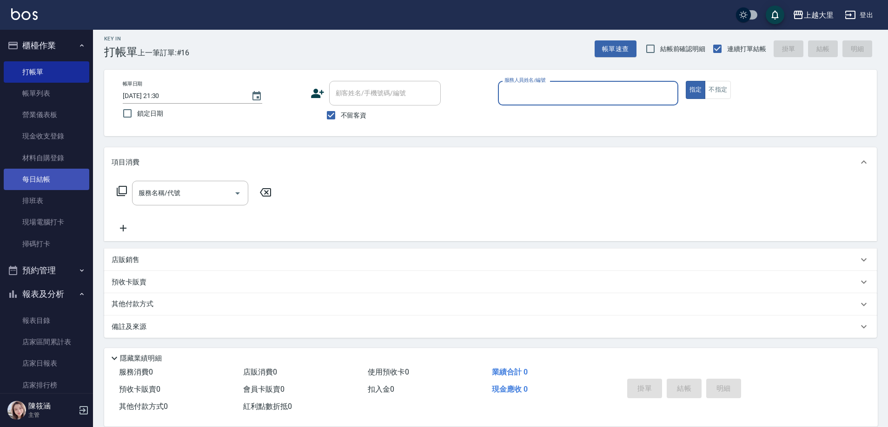
click at [43, 176] on link "每日結帳" at bounding box center [47, 179] width 86 height 21
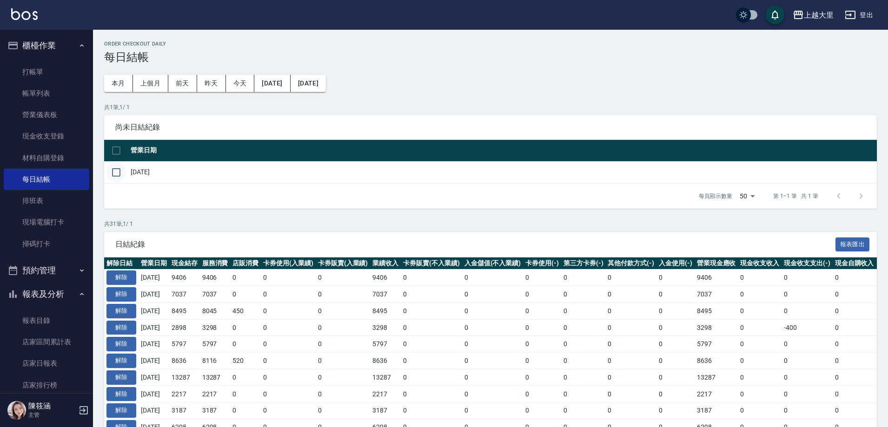
click at [117, 170] on input "checkbox" at bounding box center [116, 173] width 20 height 20
checkbox input "true"
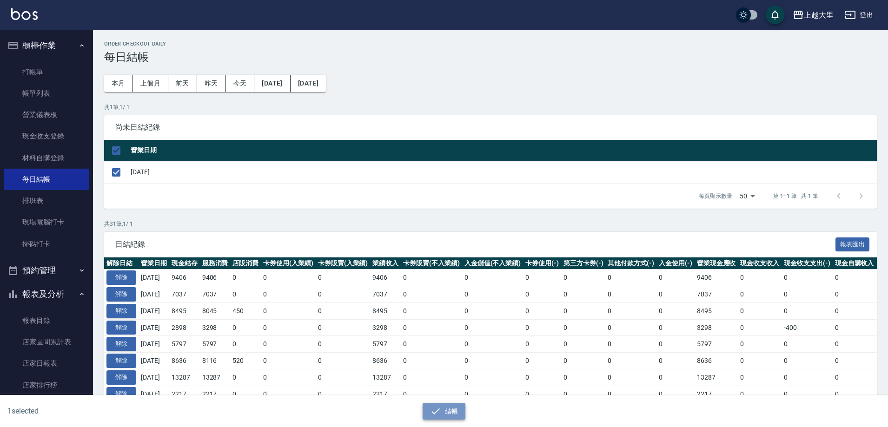
drag, startPoint x: 450, startPoint y: 413, endPoint x: 450, endPoint y: 124, distance: 289.2
click at [450, 410] on button "結帳" at bounding box center [444, 411] width 43 height 17
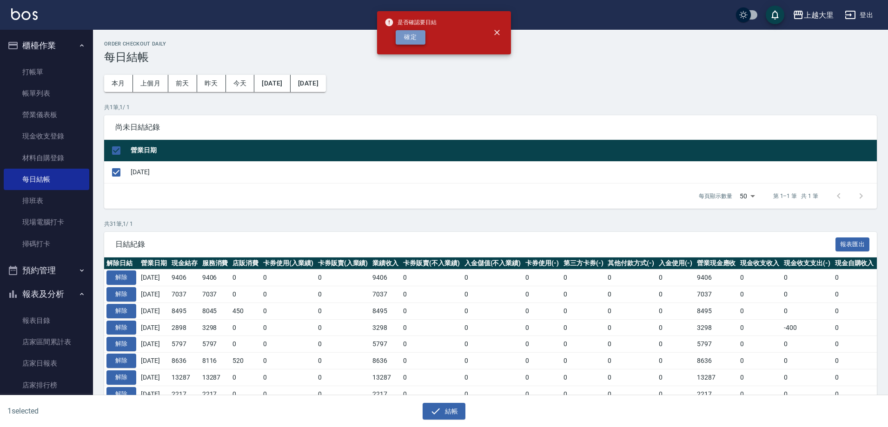
click at [411, 36] on button "確定" at bounding box center [411, 37] width 30 height 14
checkbox input "false"
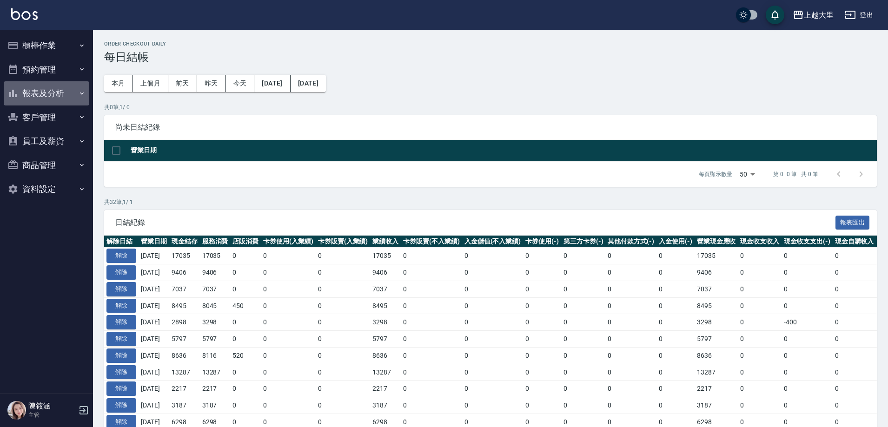
click at [43, 93] on button "報表及分析" at bounding box center [47, 93] width 86 height 24
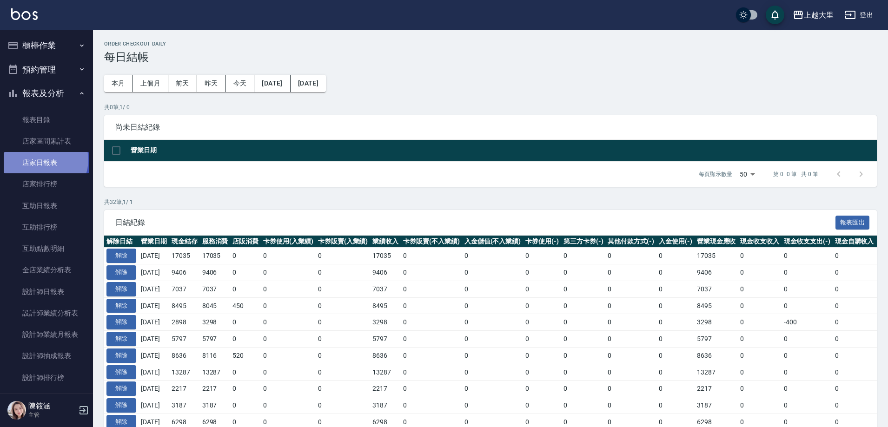
click at [45, 160] on link "店家日報表" at bounding box center [47, 162] width 86 height 21
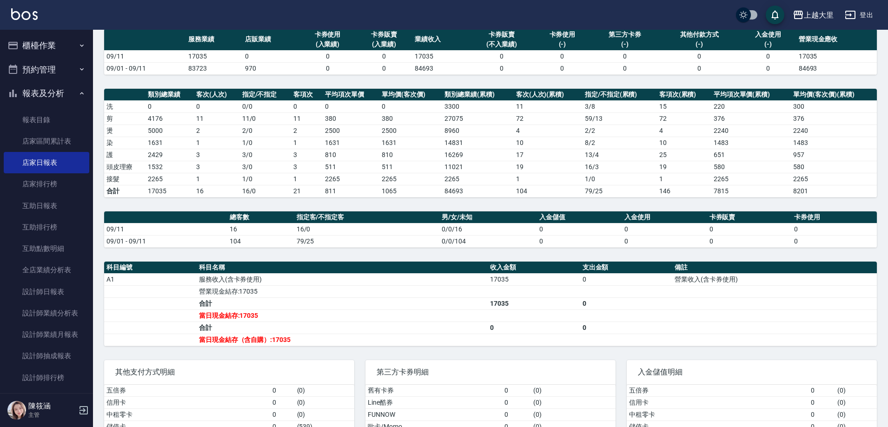
scroll to position [139, 0]
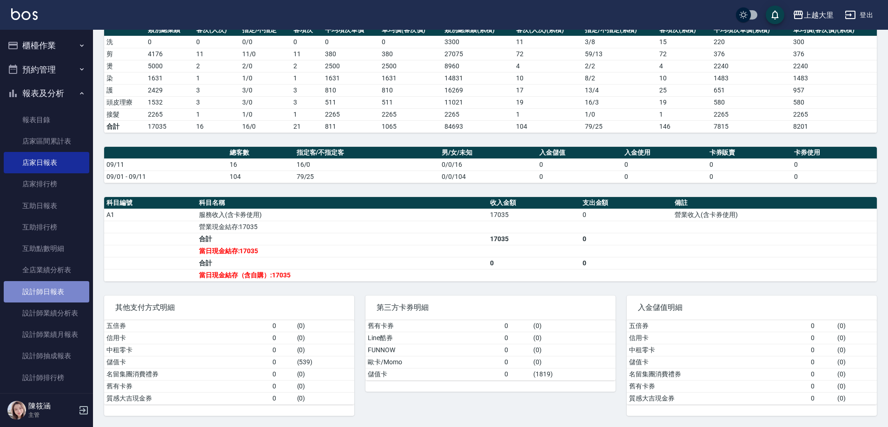
click at [63, 282] on link "設計師日報表" at bounding box center [47, 291] width 86 height 21
